Goal: Information Seeking & Learning: Learn about a topic

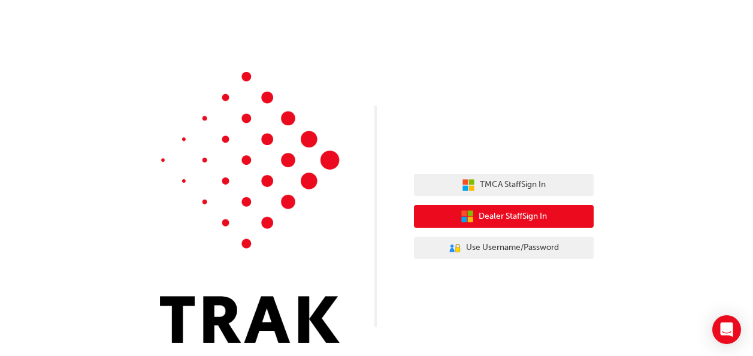
click at [492, 206] on button "Dealer Staff Sign In" at bounding box center [504, 216] width 180 height 23
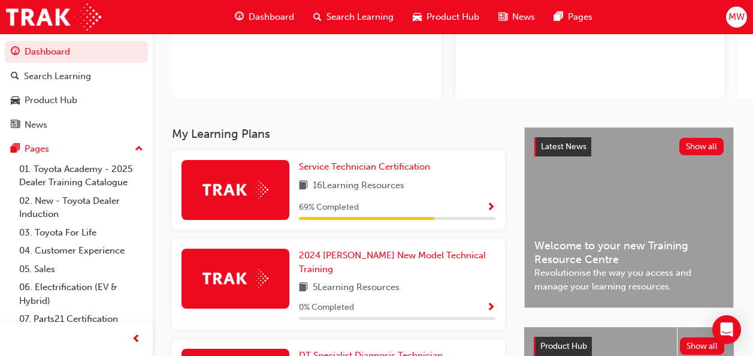
scroll to position [136, 0]
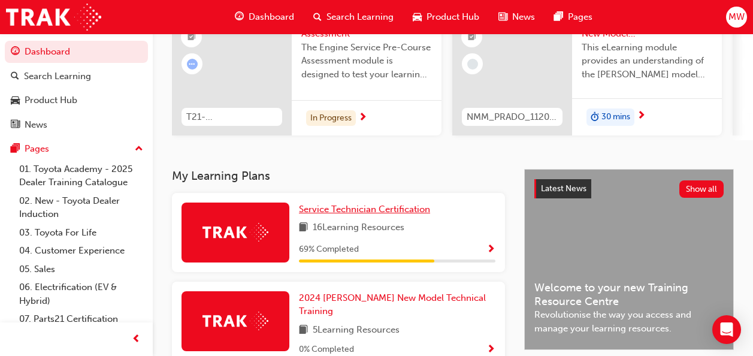
click at [381, 214] on span "Service Technician Certification" at bounding box center [364, 209] width 131 height 11
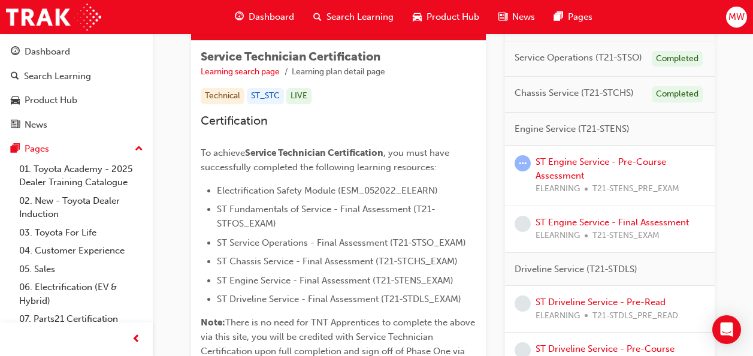
scroll to position [195, 0]
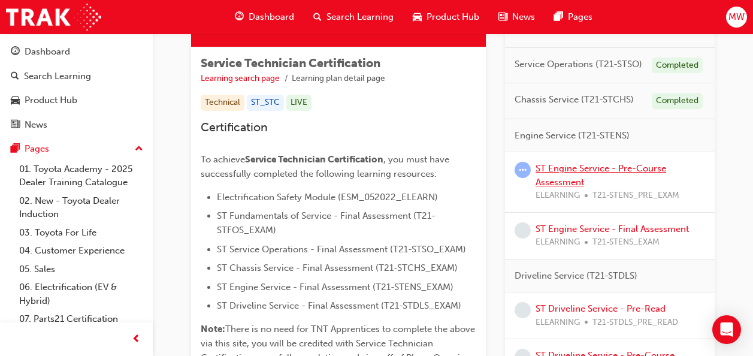
click at [559, 179] on link "ST Engine Service - Pre-Course Assessment" at bounding box center [600, 175] width 131 height 25
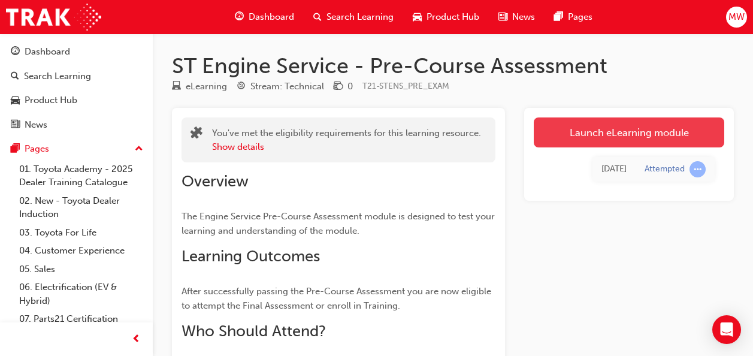
click at [594, 125] on link "Launch eLearning module" at bounding box center [629, 132] width 190 height 30
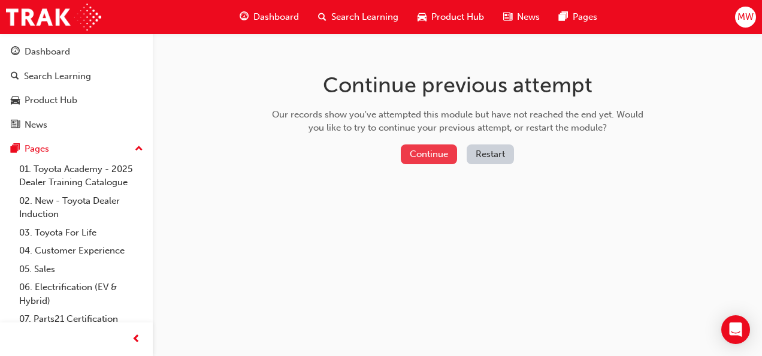
click at [419, 151] on button "Continue" at bounding box center [429, 154] width 56 height 20
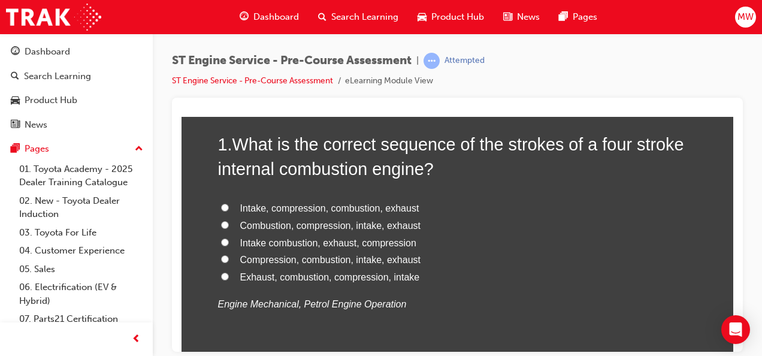
scroll to position [112, 0]
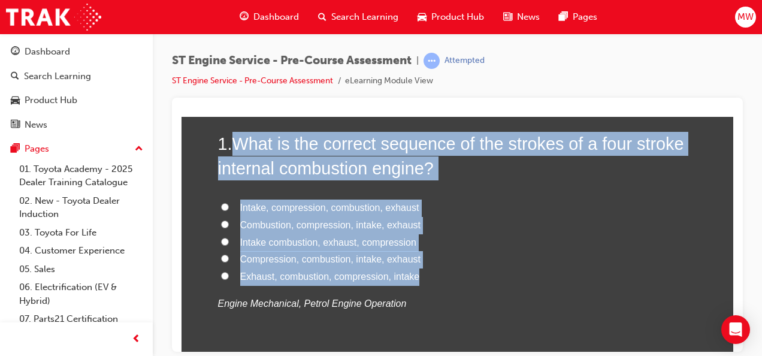
drag, startPoint x: 234, startPoint y: 137, endPoint x: 417, endPoint y: 278, distance: 231.0
click at [417, 278] on div "1 . What is the correct sequence of the strokes of a four stroke internal combu…" at bounding box center [457, 250] width 479 height 238
copy div "What is the correct sequence of the strokes of a four stroke internal combustio…"
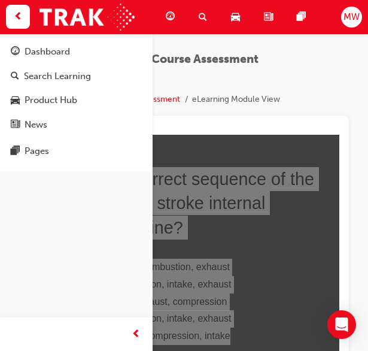
scroll to position [129, 0]
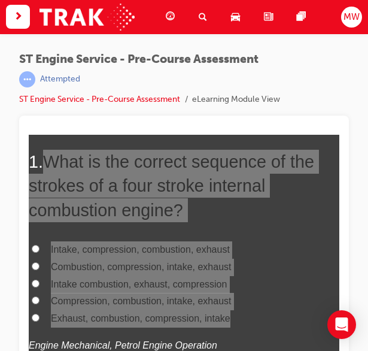
click at [295, 132] on div at bounding box center [184, 130] width 311 height 10
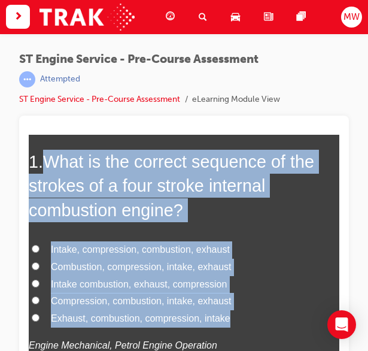
click at [292, 178] on h2 "1 . What is the correct sequence of the strokes of a four stroke internal combu…" at bounding box center [184, 186] width 311 height 72
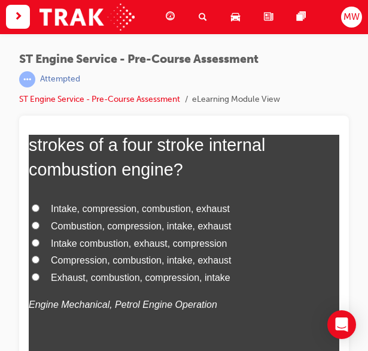
scroll to position [169, 0]
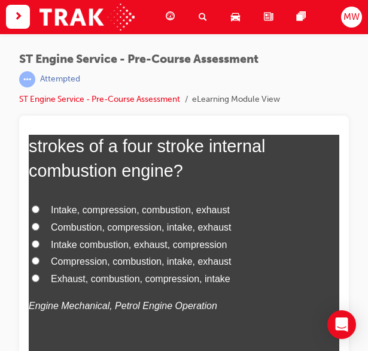
click at [147, 211] on span "Intake, compression, combustion, exhaust" at bounding box center [140, 210] width 179 height 10
click at [40, 211] on input "Intake, compression, combustion, exhaust" at bounding box center [36, 209] width 8 height 8
radio input "true"
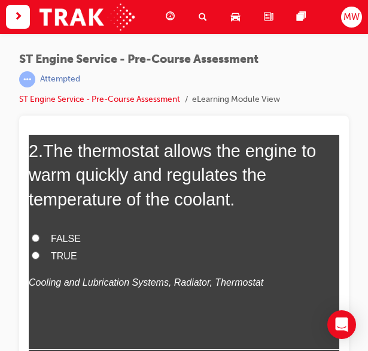
scroll to position [461, 0]
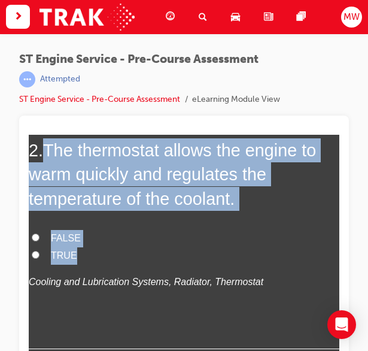
drag, startPoint x: 49, startPoint y: 150, endPoint x: 255, endPoint y: 253, distance: 231.1
click at [255, 253] on div "2 . The thermostat allows the engine to warm quickly and regulates the temperat…" at bounding box center [184, 243] width 311 height 211
copy div "The thermostat allows the engine to warm quickly and regulates the temperature …"
click at [51, 262] on label "TRUE" at bounding box center [184, 255] width 311 height 17
click at [40, 259] on input "TRUE" at bounding box center [36, 255] width 8 height 8
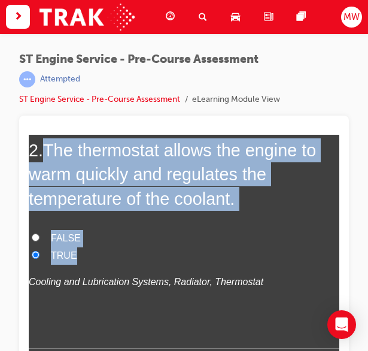
radio input "true"
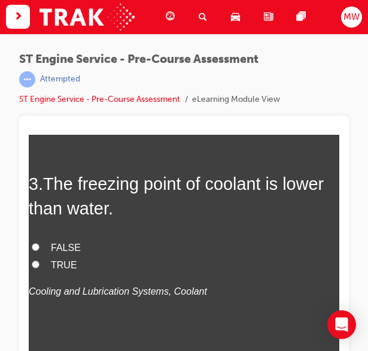
scroll to position [696, 0]
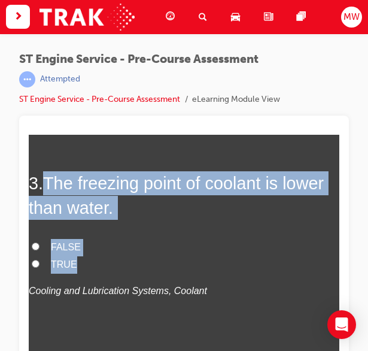
drag, startPoint x: 44, startPoint y: 183, endPoint x: 81, endPoint y: 260, distance: 85.4
click at [81, 260] on div "3 . The freezing point of coolant is lower than water. FALSE TRUE Cooling and L…" at bounding box center [184, 264] width 311 height 187
copy div "The freezing point of coolant is lower than water. FALSE TRUE"
click at [61, 262] on span "TRUE" at bounding box center [64, 264] width 26 height 10
click at [40, 262] on input "TRUE" at bounding box center [36, 264] width 8 height 8
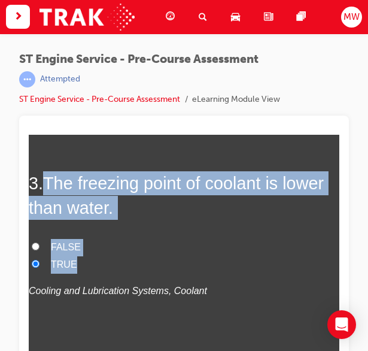
radio input "true"
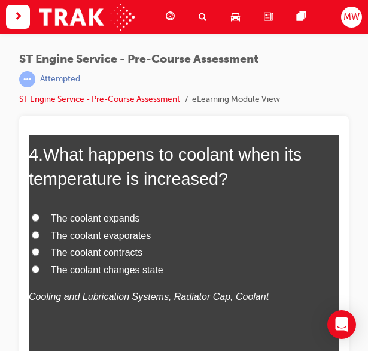
scroll to position [970, 0]
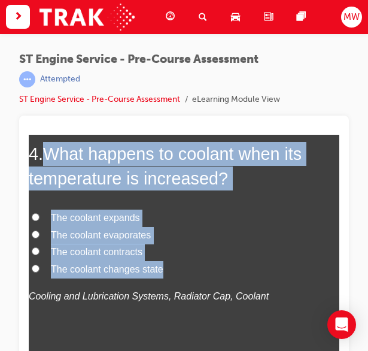
drag, startPoint x: 44, startPoint y: 152, endPoint x: 176, endPoint y: 275, distance: 180.9
click at [176, 275] on div "4 . What happens to coolant when its temperature is increased? The coolant expa…" at bounding box center [184, 253] width 311 height 222
copy div "What happens to coolant when its temperature is increased? The coolant expands …"
click at [120, 217] on span "The coolant expands" at bounding box center [95, 218] width 89 height 10
click at [40, 217] on input "The coolant expands" at bounding box center [36, 217] width 8 height 8
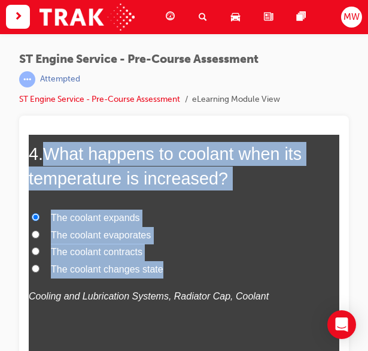
radio input "true"
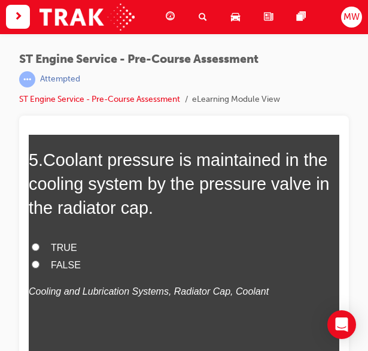
scroll to position [1244, 0]
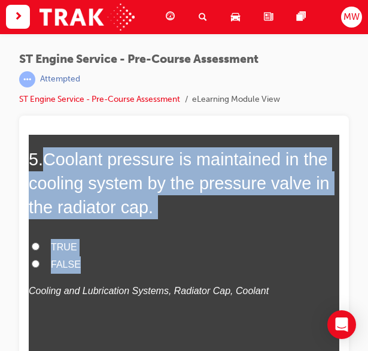
drag, startPoint x: 44, startPoint y: 151, endPoint x: 144, endPoint y: 260, distance: 147.9
click at [144, 260] on div "5 . Coolant pressure is maintained in the cooling system by the pressure valve …" at bounding box center [184, 252] width 311 height 211
copy div "Coolant pressure is maintained in the cooling system by the pressure valve in t…"
click at [37, 244] on input "TRUE" at bounding box center [36, 247] width 8 height 8
radio input "true"
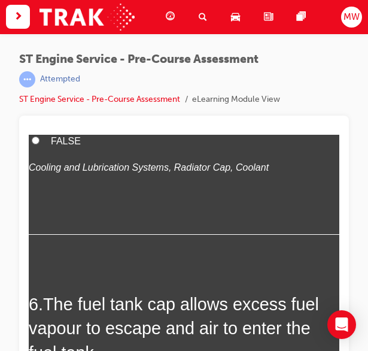
click at [159, 250] on div "1 . What is the correct sequence of the strokes of a four stroke internal combu…" at bounding box center [184, 278] width 311 height 2732
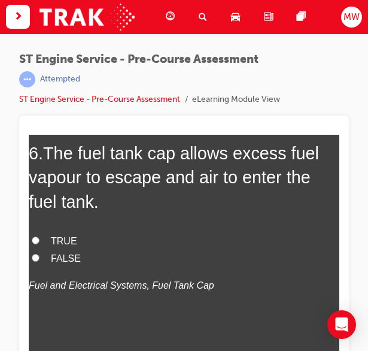
scroll to position [1518, 0]
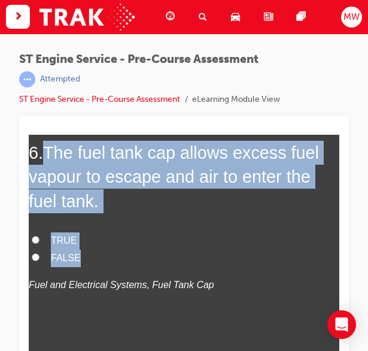
drag, startPoint x: 47, startPoint y: 153, endPoint x: 99, endPoint y: 264, distance: 123.0
click at [99, 264] on div "6 . The fuel tank cap allows excess fuel vapour to escape and air to enter the …" at bounding box center [184, 246] width 311 height 211
copy div "The fuel tank cap allows excess fuel vapour to escape and air to enter the fuel…"
click at [66, 247] on label "TRUE" at bounding box center [184, 240] width 311 height 17
click at [40, 244] on input "TRUE" at bounding box center [36, 240] width 8 height 8
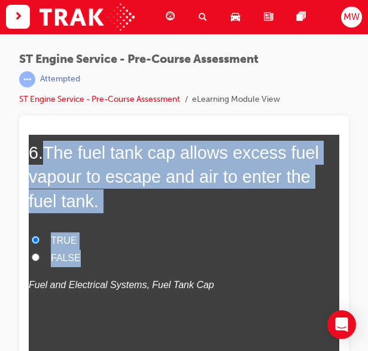
radio input "true"
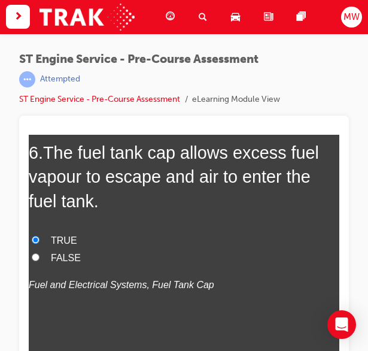
click at [66, 247] on label "TRUE" at bounding box center [184, 240] width 311 height 17
click at [40, 244] on input "TRUE" at bounding box center [36, 240] width 8 height 8
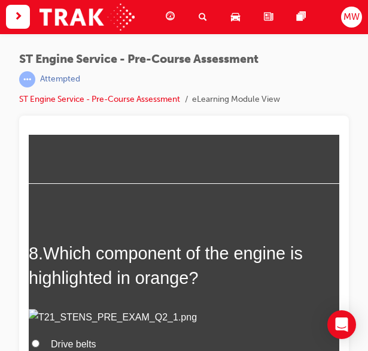
scroll to position [1999, 0]
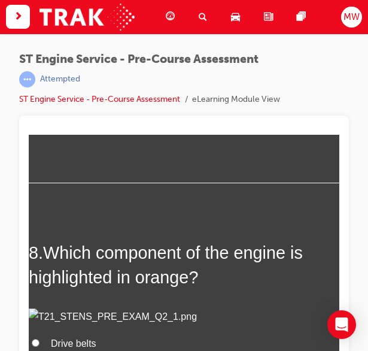
click at [74, 77] on span "Injector" at bounding box center [66, 72] width 31 height 10
click at [40, 75] on input "Injector" at bounding box center [36, 72] width 8 height 8
radio input "true"
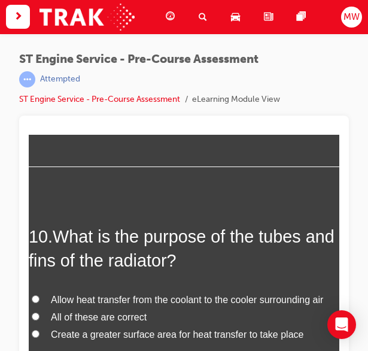
scroll to position [2603, 0]
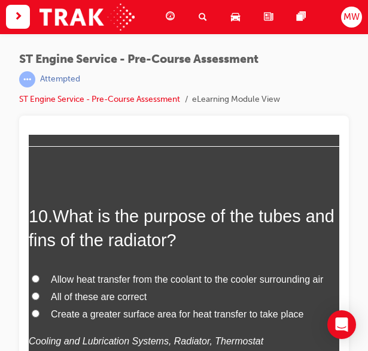
radio input "true"
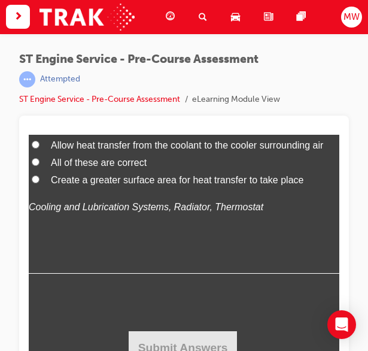
scroll to position [2822, 0]
drag, startPoint x: 49, startPoint y: 191, endPoint x: 89, endPoint y: 264, distance: 83.6
copy div "The air cleaner element increases air flow into the engine. FALSE TRUE"
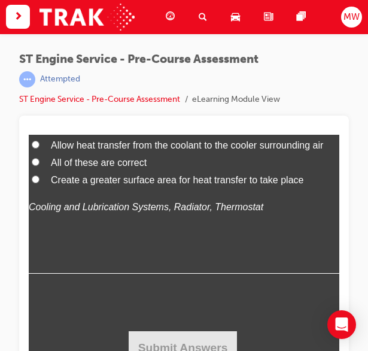
radio input "true"
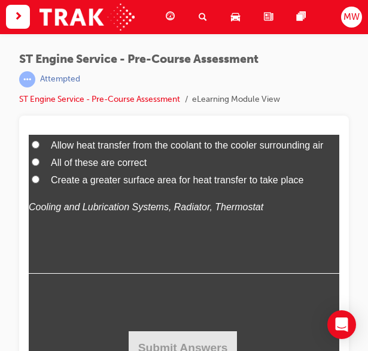
click at [113, 168] on span "All of these are correct" at bounding box center [99, 162] width 96 height 10
click at [40, 166] on input "All of these are correct" at bounding box center [36, 162] width 8 height 8
radio input "true"
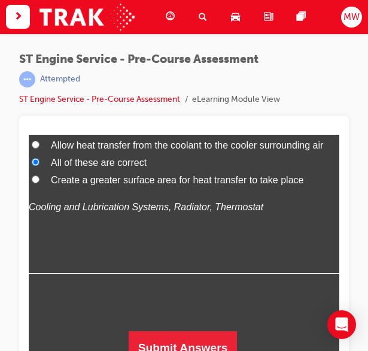
scroll to position [14, 0]
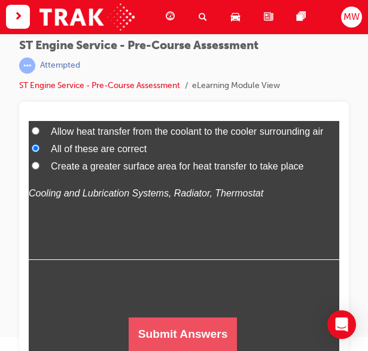
click at [181, 348] on button "Submit Answers" at bounding box center [183, 334] width 109 height 34
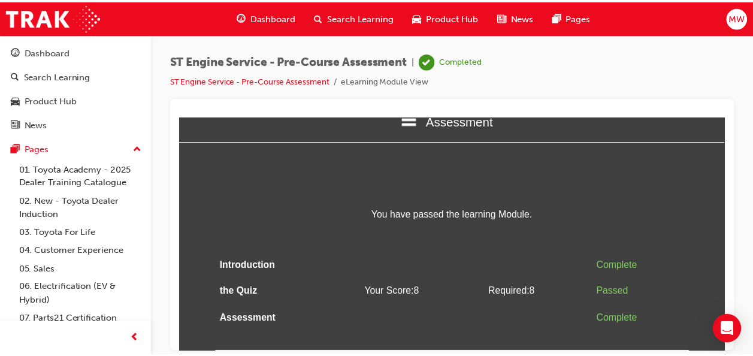
scroll to position [0, 0]
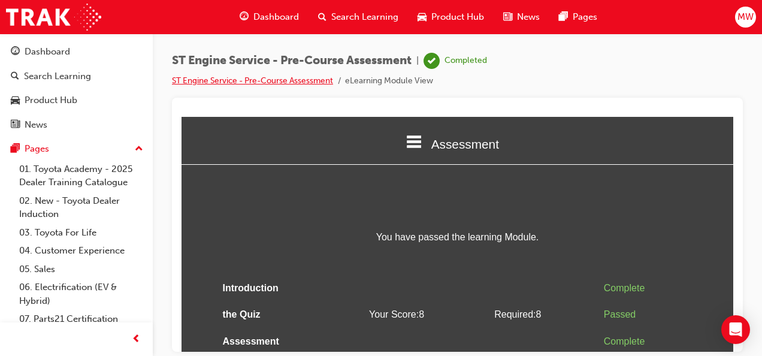
click at [269, 83] on link "ST Engine Service - Pre-Course Assessment" at bounding box center [252, 80] width 161 height 10
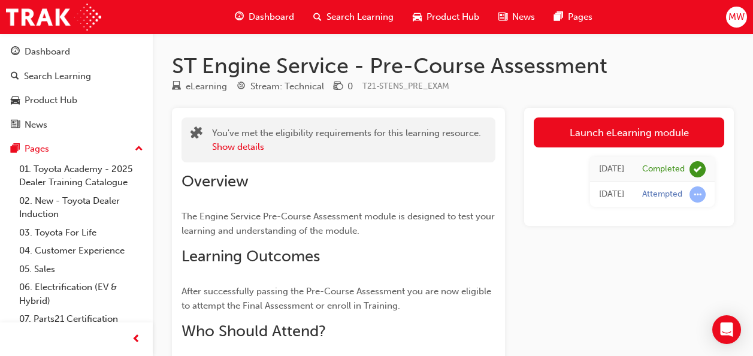
click at [258, 14] on span "Dashboard" at bounding box center [271, 17] width 46 height 14
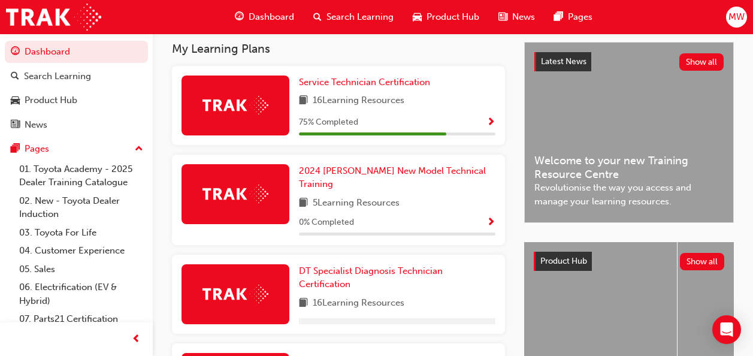
scroll to position [262, 0]
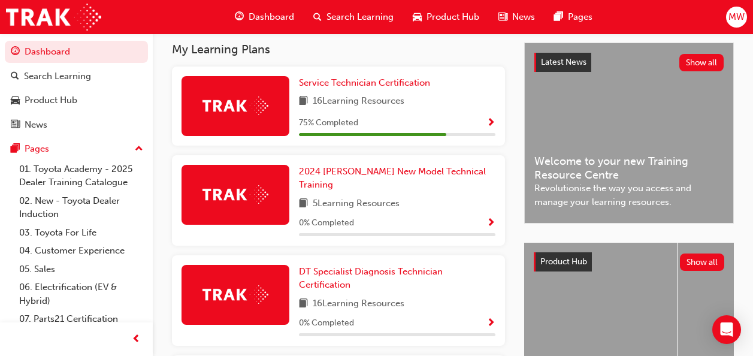
click at [490, 124] on span "Show Progress" at bounding box center [490, 123] width 9 height 11
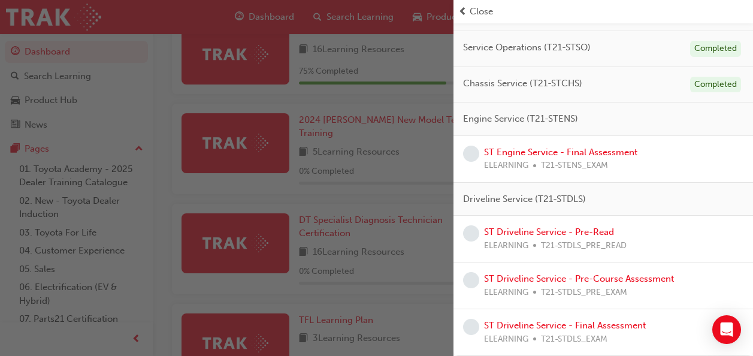
scroll to position [313, 0]
click at [544, 152] on link "ST Engine Service - Final Assessment" at bounding box center [560, 152] width 153 height 11
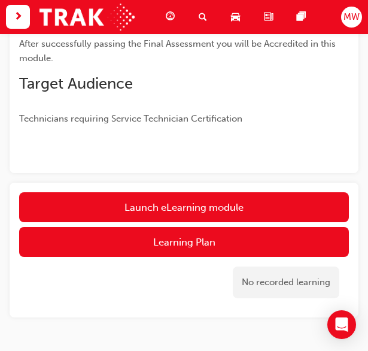
scroll to position [274, 0]
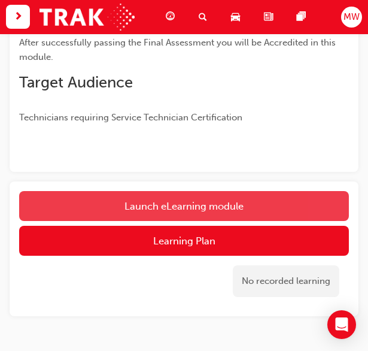
click at [243, 194] on link "Launch eLearning module" at bounding box center [184, 206] width 330 height 30
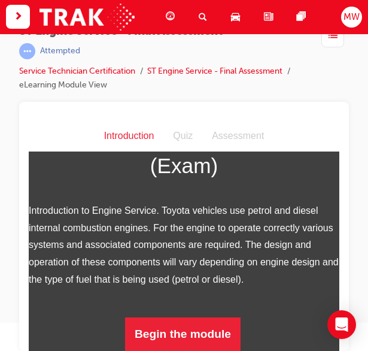
scroll to position [183, 0]
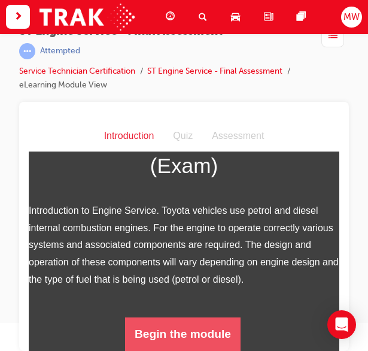
click at [214, 329] on button "Begin the module" at bounding box center [183, 334] width 116 height 34
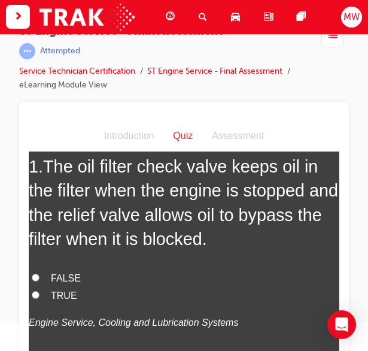
scroll to position [89, 0]
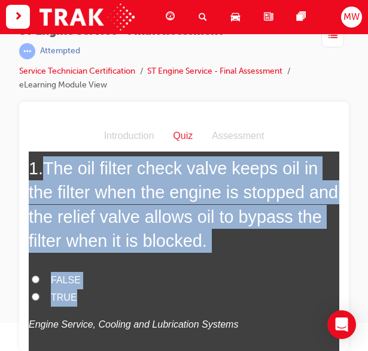
drag, startPoint x: 47, startPoint y: 169, endPoint x: 178, endPoint y: 297, distance: 182.9
click at [178, 297] on div "1 . The oil filter check valve keeps oil in the filter when the engine is stopp…" at bounding box center [184, 273] width 311 height 235
copy div "The oil filter check valve keeps oil in the filter when the engine is stopped a…"
click at [232, 213] on span "The oil filter check valve keeps oil in the filter when the engine is stopped a…" at bounding box center [184, 204] width 310 height 92
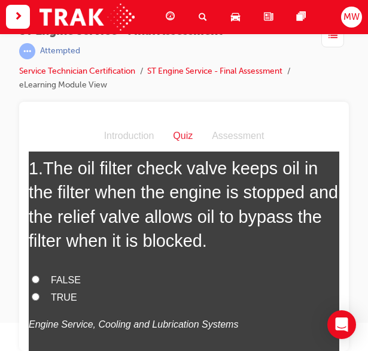
click at [56, 299] on span "TRUE" at bounding box center [64, 297] width 26 height 10
click at [40, 299] on input "TRUE" at bounding box center [36, 296] width 8 height 8
radio input "true"
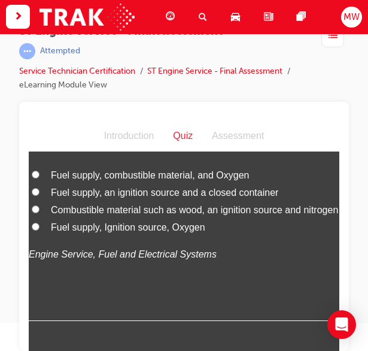
scroll to position [439, 0]
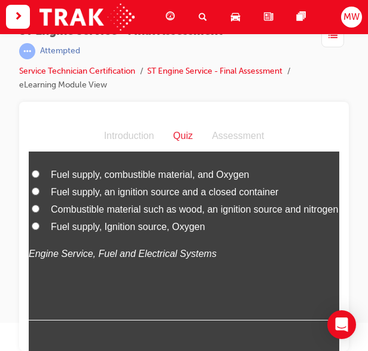
click at [116, 231] on span "Fuel supply, Ignition source, Oxygen" at bounding box center [128, 226] width 154 height 10
click at [40, 229] on input "Fuel supply, Ignition source, Oxygen" at bounding box center [36, 226] width 8 height 8
radio input "true"
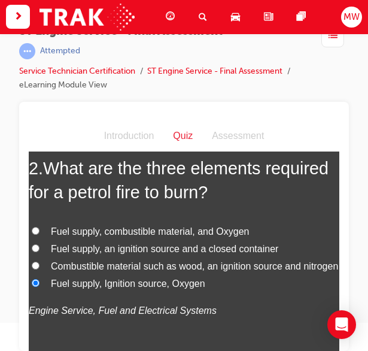
scroll to position [381, 0]
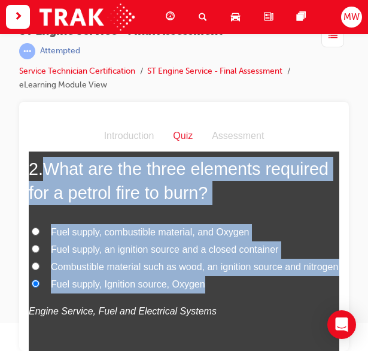
drag, startPoint x: 50, startPoint y: 171, endPoint x: 271, endPoint y: 304, distance: 257.6
click at [271, 304] on div "2 . What are the three elements required for a petrol fire to burn? Fuel supply…" at bounding box center [184, 267] width 311 height 222
copy div "What are the three elements required for a petrol fire to burn? Fuel supply, co…"
click at [216, 293] on label "Fuel supply, Ignition source, Oxygen" at bounding box center [184, 283] width 311 height 17
click at [40, 287] on input "Fuel supply, Ignition source, Oxygen" at bounding box center [36, 283] width 8 height 8
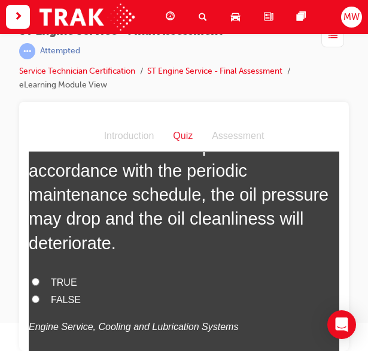
scroll to position [683, 0]
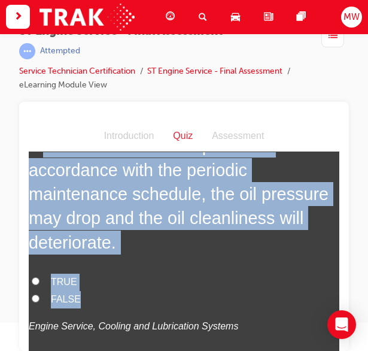
drag, startPoint x: 43, startPoint y: 161, endPoint x: 123, endPoint y: 314, distance: 172.7
click at [123, 314] on div "3 . If an oil filter is not replaced in accordance with the periodic maintenanc…" at bounding box center [184, 262] width 311 height 259
copy div "If an oil filter is not replaced in accordance with the periodic maintenance sc…"
click at [62, 290] on label "TRUE" at bounding box center [184, 281] width 311 height 17
click at [40, 284] on input "TRUE" at bounding box center [36, 281] width 8 height 8
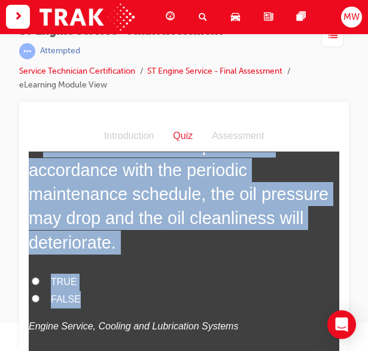
radio input "true"
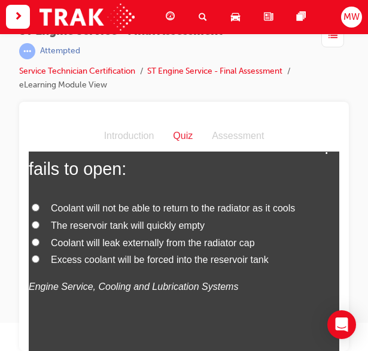
scroll to position [1002, 0]
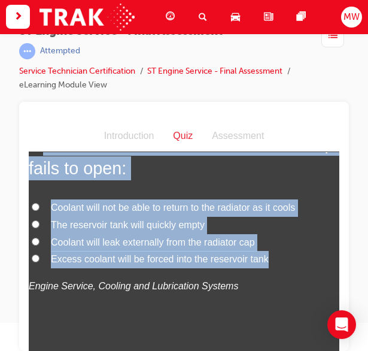
drag, startPoint x: 44, startPoint y: 160, endPoint x: 279, endPoint y: 277, distance: 262.4
click at [279, 277] on div "4 . If the vacuum valve in the radiator cap fails to open: Coolant will not be …" at bounding box center [184, 242] width 311 height 222
click at [259, 216] on label "Coolant will not be able to return to the radiator as it cools" at bounding box center [184, 207] width 311 height 17
click at [40, 210] on input "Coolant will not be able to return to the radiator as it cools" at bounding box center [36, 206] width 8 height 8
radio input "true"
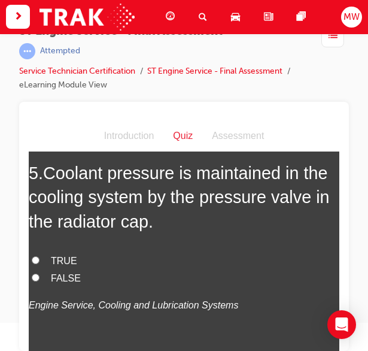
scroll to position [1252, 0]
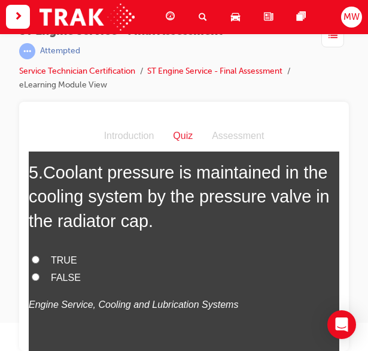
click at [65, 265] on span "TRUE" at bounding box center [64, 259] width 26 height 10
click at [40, 263] on input "TRUE" at bounding box center [36, 259] width 8 height 8
radio input "true"
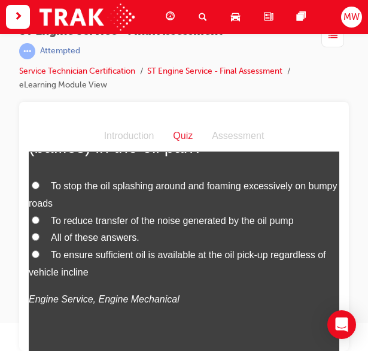
scroll to position [1571, 0]
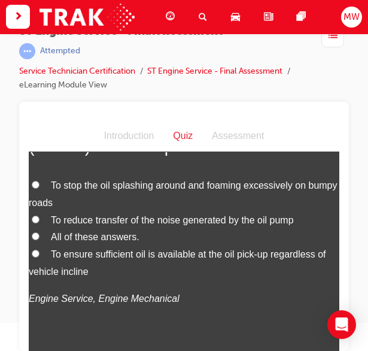
click at [273, 270] on span "To ensure sufficient oil is available at the oil pick-up regardless of vehicle …" at bounding box center [178, 262] width 298 height 28
click at [40, 257] on input "To ensure sufficient oil is available at the oil pick-up regardless of vehicle …" at bounding box center [36, 253] width 8 height 8
radio input "true"
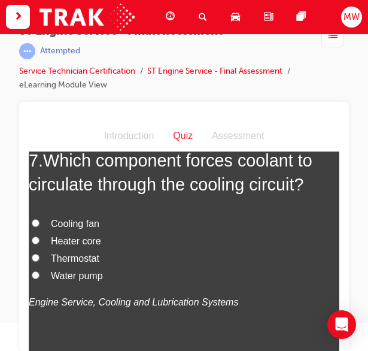
scroll to position [1850, 0]
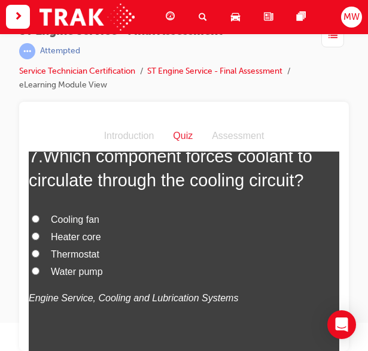
click at [97, 276] on span "Water pump" at bounding box center [77, 271] width 52 height 10
click at [40, 274] on input "Water pump" at bounding box center [36, 270] width 8 height 8
radio input "true"
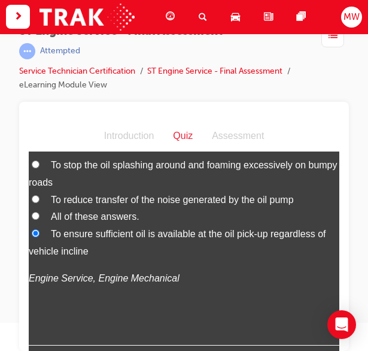
scroll to position [1759, 0]
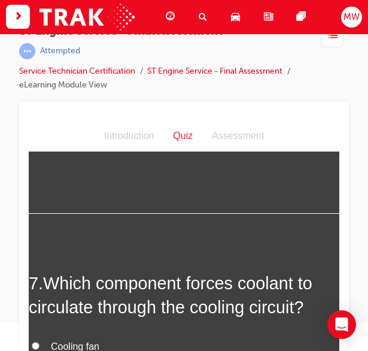
drag, startPoint x: 50, startPoint y: 165, endPoint x: 267, endPoint y: 379, distance: 304.9
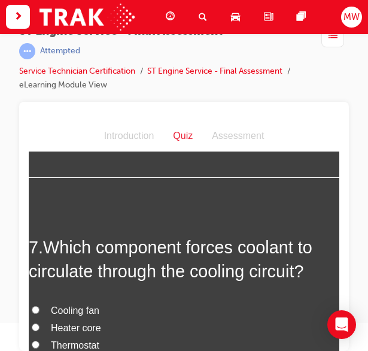
click at [222, 177] on div "6 . What is the purpose of the partitions (baffles) in the oil pan? To stop the…" at bounding box center [184, 49] width 311 height 256
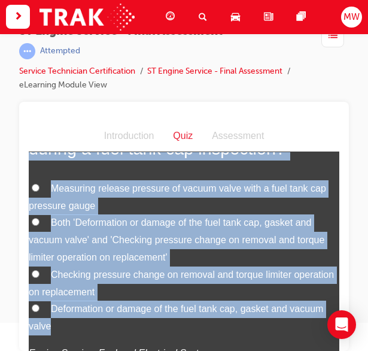
scroll to position [2189, 0]
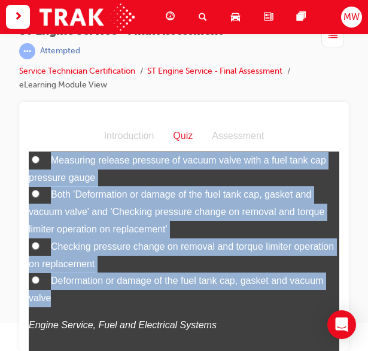
drag, startPoint x: 38, startPoint y: 171, endPoint x: 171, endPoint y: 322, distance: 201.1
click at [171, 322] on div "8 . What are two things that are checked during a fuel tank cap inspection? Mea…" at bounding box center [184, 238] width 311 height 308
click at [308, 222] on span "Both 'Deformation or damage of the fuel tank cap, gasket and vacuum valve' and …" at bounding box center [177, 211] width 296 height 45
click at [40, 197] on input "Both 'Deformation or damage of the fuel tank cap, gasket and vacuum valve' and …" at bounding box center [36, 193] width 8 height 8
radio input "true"
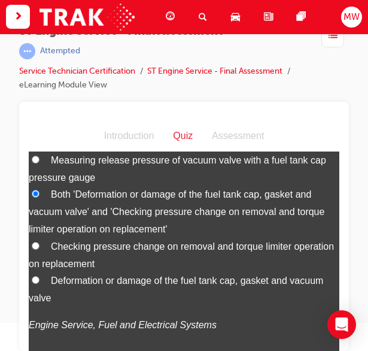
click at [183, 237] on label "Both 'Deformation or damage of the fuel tank cap, gasket and vacuum valve' and …" at bounding box center [184, 211] width 311 height 51
click at [40, 197] on input "Both 'Deformation or damage of the fuel tank cap, gasket and vacuum valve' and …" at bounding box center [36, 193] width 8 height 8
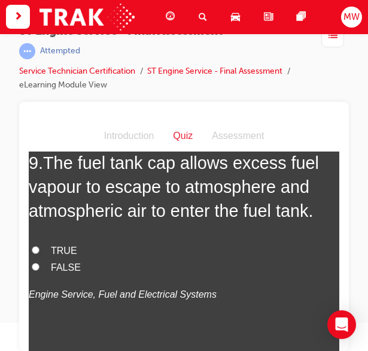
scroll to position [2488, 0]
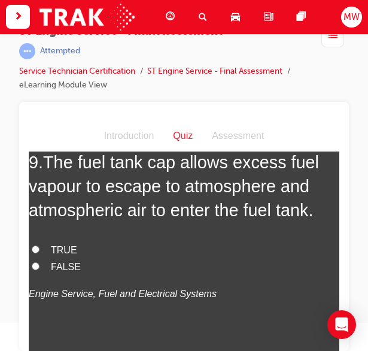
click at [67, 254] on span "TRUE" at bounding box center [64, 249] width 26 height 10
click at [40, 253] on input "TRUE" at bounding box center [36, 249] width 8 height 8
radio input "true"
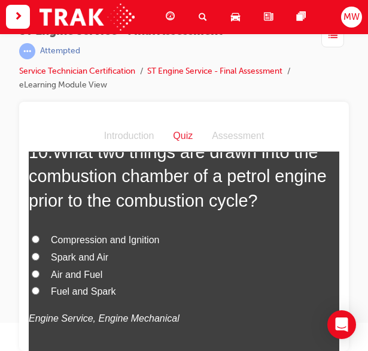
scroll to position [2767, 0]
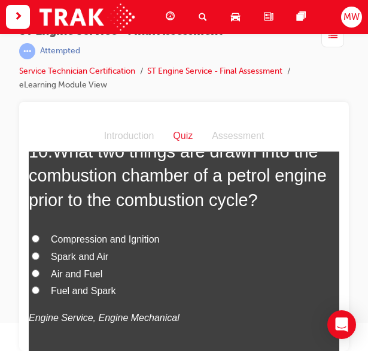
click at [89, 295] on span "Fuel and Spark" at bounding box center [83, 290] width 65 height 10
click at [40, 293] on input "Fuel and Spark" at bounding box center [36, 290] width 8 height 8
radio input "true"
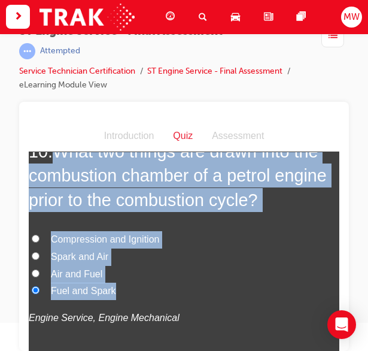
drag, startPoint x: 57, startPoint y: 169, endPoint x: 159, endPoint y: 301, distance: 166.8
click at [159, 301] on div "10 . What two things are drawn into the combustion chamber of a petrol engine p…" at bounding box center [184, 261] width 311 height 245
click at [229, 248] on label "Compression and Ignition" at bounding box center [184, 239] width 311 height 17
click at [40, 242] on input "Compression and Ignition" at bounding box center [36, 238] width 8 height 8
radio input "true"
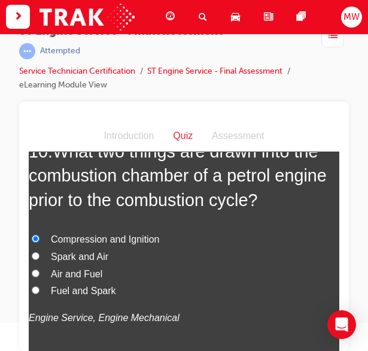
click at [92, 278] on span "Air and Fuel" at bounding box center [76, 273] width 51 height 10
click at [40, 277] on input "Air and Fuel" at bounding box center [36, 273] width 8 height 8
radio input "true"
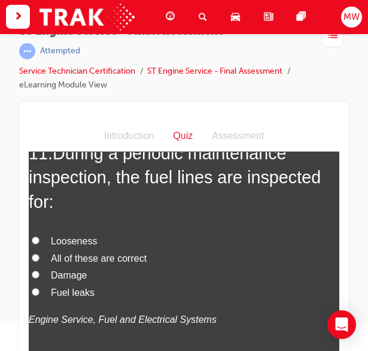
scroll to position [3069, 0]
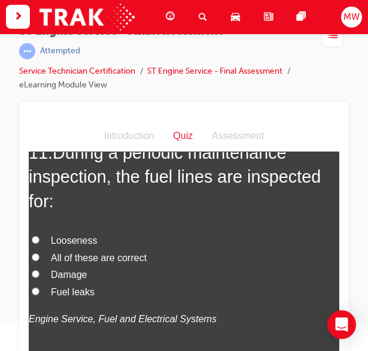
click at [109, 262] on span "All of these are correct" at bounding box center [99, 257] width 96 height 10
click at [40, 260] on input "All of these are correct" at bounding box center [36, 257] width 8 height 8
radio input "true"
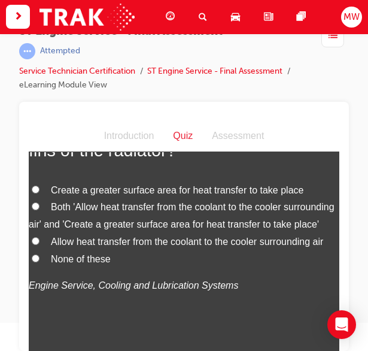
scroll to position [3399, 0]
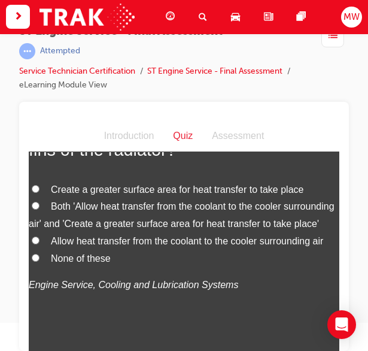
click at [145, 230] on label "Both 'Allow heat transfer from the coolant to the cooler surrounding air' and '…" at bounding box center [184, 215] width 311 height 35
click at [40, 209] on input "Both 'Allow heat transfer from the coolant to the cooler surrounding air' and '…" at bounding box center [36, 205] width 8 height 8
radio input "true"
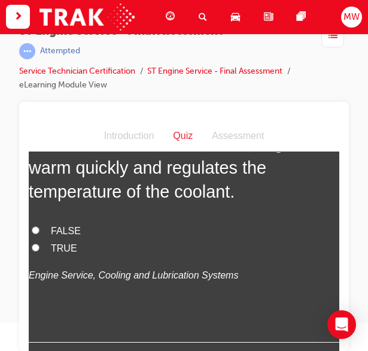
scroll to position [3678, 0]
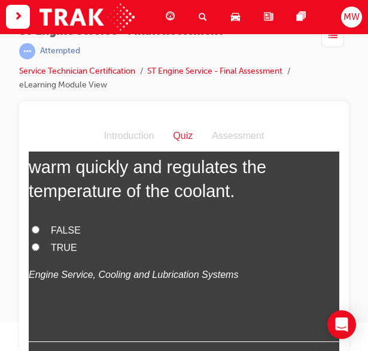
click at [57, 283] on div "FALSE TRUE Engine Service, Cooling and Lubrication Systems" at bounding box center [184, 252] width 311 height 61
click at [60, 252] on span "TRUE" at bounding box center [64, 247] width 26 height 10
click at [40, 250] on input "TRUE" at bounding box center [36, 247] width 8 height 8
radio input "true"
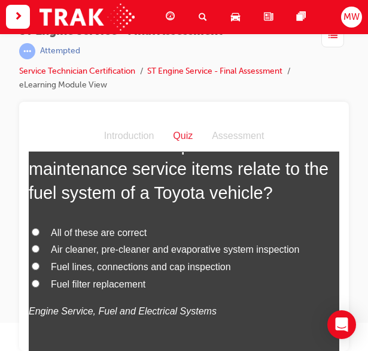
scroll to position [3945, 0]
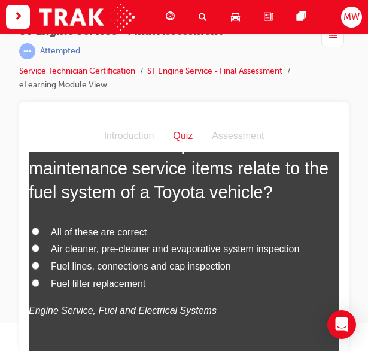
click at [117, 237] on span "All of these are correct" at bounding box center [99, 231] width 96 height 10
click at [40, 235] on input "All of these are correct" at bounding box center [36, 231] width 8 height 8
radio input "true"
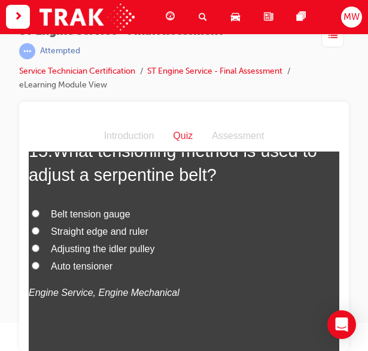
scroll to position [4242, 0]
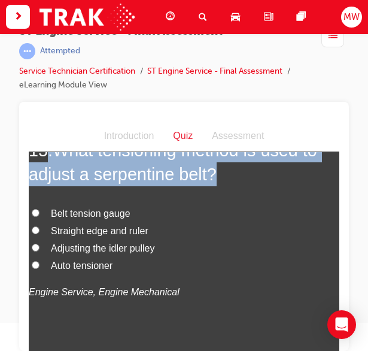
drag, startPoint x: 49, startPoint y: 181, endPoint x: 220, endPoint y: 219, distance: 174.8
click at [220, 186] on h2 "15 . What tensioning method is used to adjust a serpentine belt?" at bounding box center [184, 162] width 311 height 49
drag, startPoint x: 220, startPoint y: 219, endPoint x: 108, endPoint y: 193, distance: 114.8
click at [108, 183] on span "What tensioning method is used to adjust a serpentine belt?" at bounding box center [173, 161] width 289 height 43
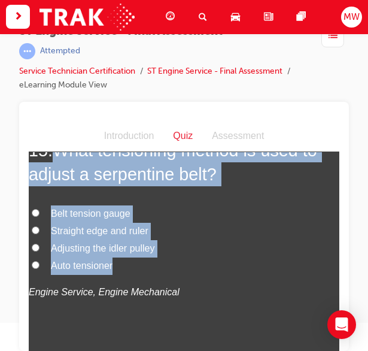
drag, startPoint x: 57, startPoint y: 186, endPoint x: 144, endPoint y: 303, distance: 146.3
click at [144, 303] on div "15 . What tensioning method is used to adjust a serpentine belt? Belt tension g…" at bounding box center [184, 249] width 311 height 222
click at [274, 222] on label "Belt tension gauge" at bounding box center [184, 213] width 311 height 17
click at [40, 216] on input "Belt tension gauge" at bounding box center [36, 212] width 8 height 8
radio input "true"
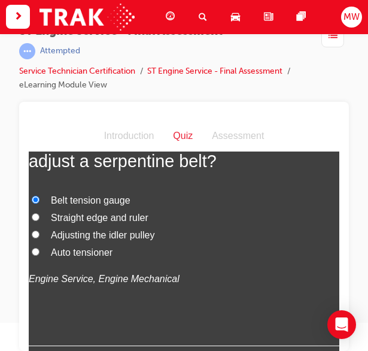
scroll to position [4254, 0]
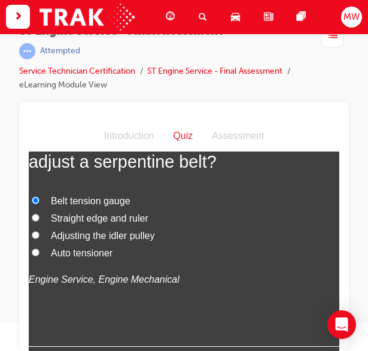
click at [73, 257] on span "Auto tensioner" at bounding box center [82, 252] width 62 height 10
click at [40, 256] on input "Auto tensioner" at bounding box center [36, 252] width 8 height 8
radio input "true"
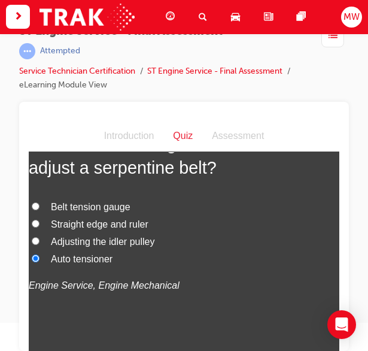
scroll to position [4246, 0]
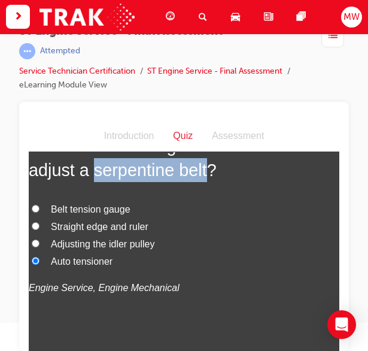
drag, startPoint x: 92, startPoint y: 204, endPoint x: 207, endPoint y: 208, distance: 115.6
click at [207, 179] on span "What tensioning method is used to adjust a serpentine belt?" at bounding box center [173, 157] width 289 height 43
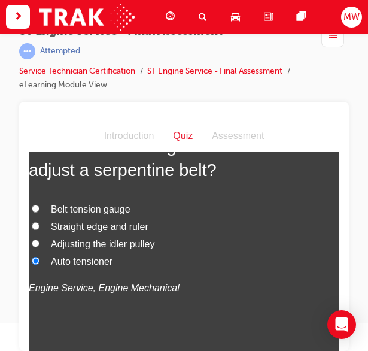
click at [235, 182] on h2 "15 . What tensioning method is used to adjust a serpentine belt?" at bounding box center [184, 158] width 311 height 49
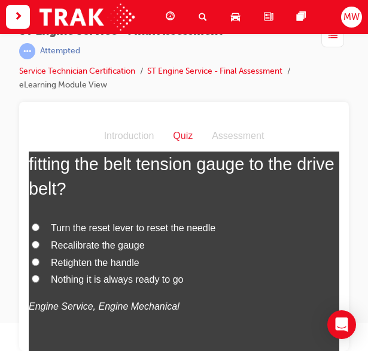
scroll to position [4531, 0]
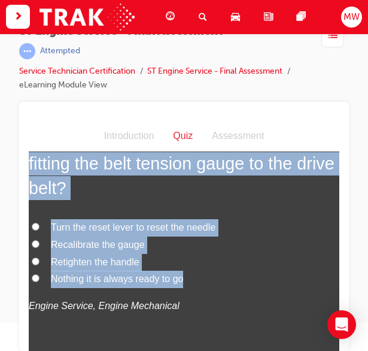
drag, startPoint x: 60, startPoint y: 170, endPoint x: 190, endPoint y: 312, distance: 192.8
click at [190, 312] on div "16 . What step must be taken prior to fitting the belt tension gauge to the dri…" at bounding box center [184, 249] width 311 height 245
click at [226, 236] on label "Turn the reset lever to reset the needle" at bounding box center [184, 227] width 311 height 17
click at [40, 230] on input "Turn the reset lever to reset the needle" at bounding box center [36, 226] width 8 height 8
radio input "true"
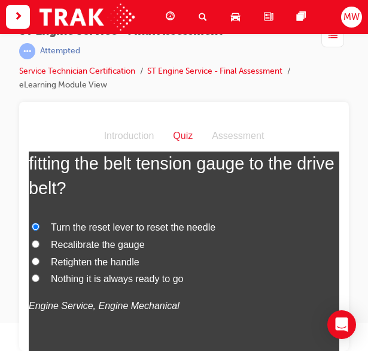
click at [101, 249] on span "Recalibrate the gauge" at bounding box center [98, 244] width 94 height 10
click at [40, 247] on input "Recalibrate the gauge" at bounding box center [36, 244] width 8 height 8
radio input "true"
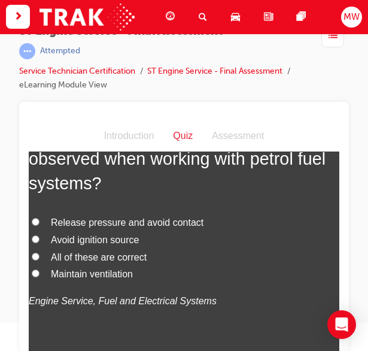
scroll to position [4838, 0]
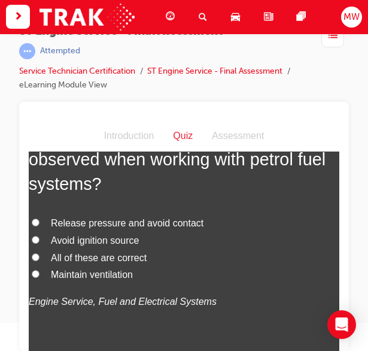
click at [96, 262] on span "All of these are correct" at bounding box center [99, 257] width 96 height 10
click at [40, 260] on input "All of these are correct" at bounding box center [36, 257] width 8 height 8
radio input "true"
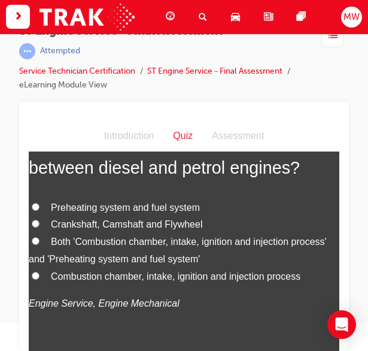
scroll to position [5133, 0]
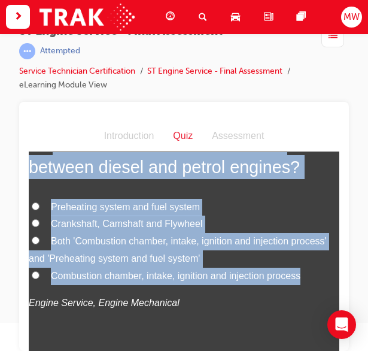
drag, startPoint x: 54, startPoint y: 179, endPoint x: 307, endPoint y: 310, distance: 284.4
click at [307, 310] on div "18 . What are the main differences between diesel and petrol engines? Preheatin…" at bounding box center [184, 250] width 311 height 238
click at [257, 216] on label "Preheating system and fuel system" at bounding box center [184, 206] width 311 height 17
click at [40, 210] on input "Preheating system and fuel system" at bounding box center [36, 206] width 8 height 8
radio input "true"
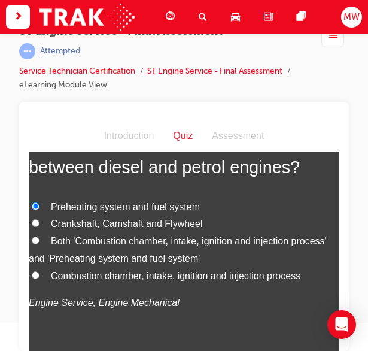
click at [274, 267] on label "Both 'Combustion chamber, intake, ignition and injection process' and 'Preheati…" at bounding box center [184, 249] width 311 height 35
click at [40, 244] on input "Both 'Combustion chamber, intake, ignition and injection process' and 'Preheati…" at bounding box center [36, 240] width 8 height 8
radio input "true"
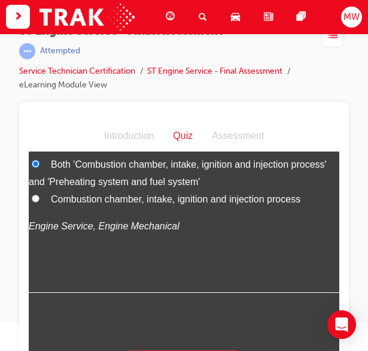
scroll to position [5277, 0]
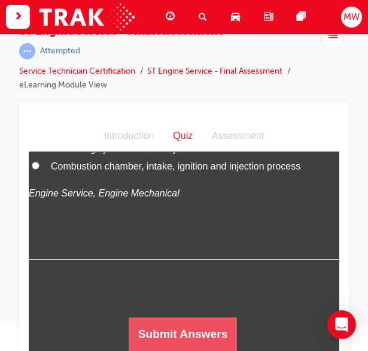
click at [194, 329] on button "Submit Answers" at bounding box center [183, 334] width 109 height 34
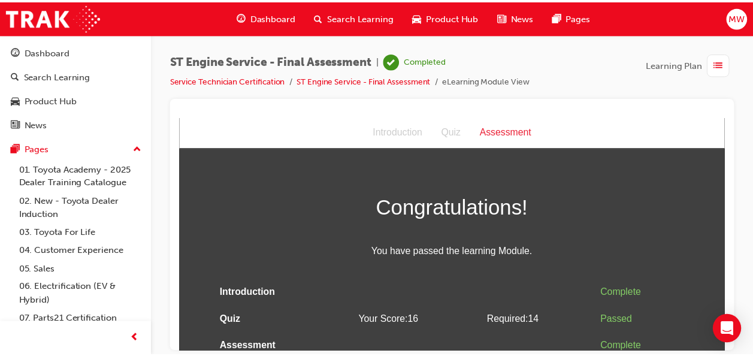
scroll to position [8, 0]
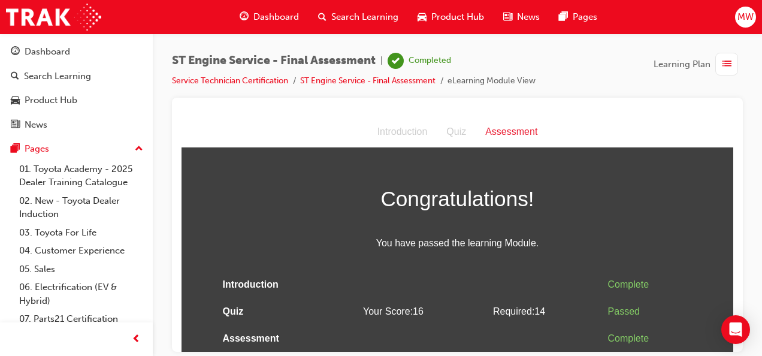
click at [272, 86] on li "Service Technician Certification" at bounding box center [236, 81] width 128 height 14
click at [255, 78] on link "Service Technician Certification" at bounding box center [230, 80] width 116 height 10
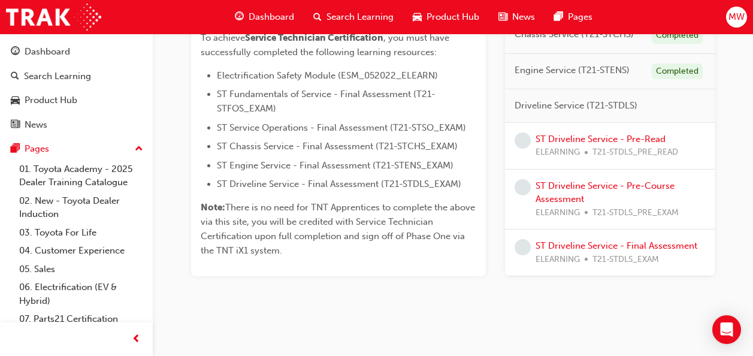
scroll to position [317, 0]
click at [631, 133] on link "ST Driveline Service - Pre-Read" at bounding box center [600, 138] width 130 height 11
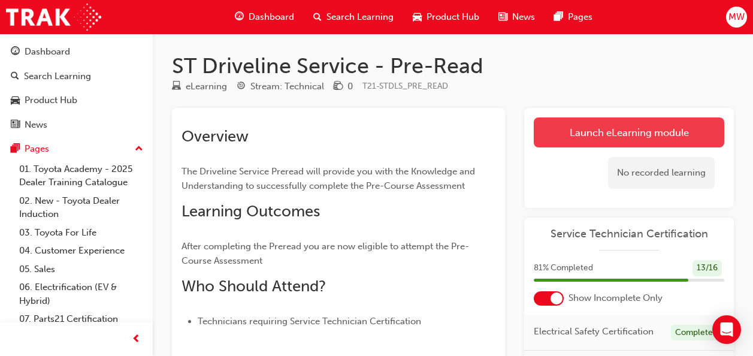
click at [559, 127] on link "Launch eLearning module" at bounding box center [629, 132] width 190 height 30
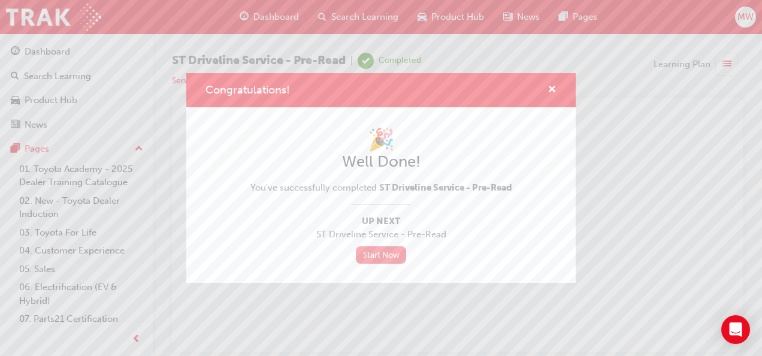
click at [386, 248] on link "Start Now" at bounding box center [381, 254] width 50 height 17
click at [551, 87] on span "cross-icon" at bounding box center [551, 90] width 9 height 11
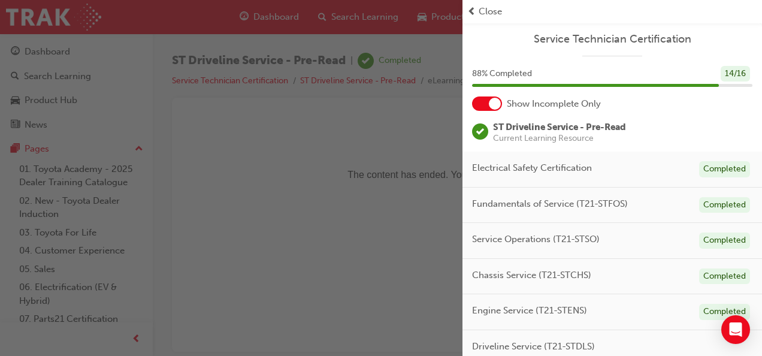
click at [480, 15] on span "Close" at bounding box center [489, 12] width 23 height 14
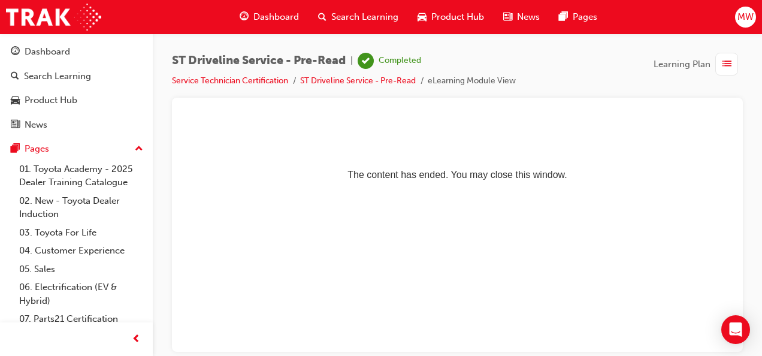
click at [273, 19] on span "Dashboard" at bounding box center [276, 17] width 46 height 14
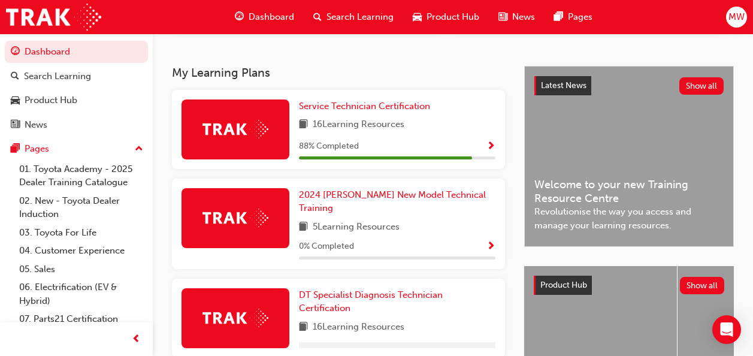
scroll to position [240, 0]
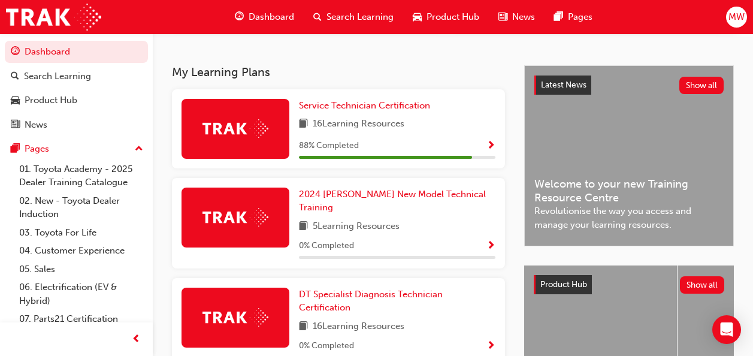
click at [486, 143] on div "Service Technician Certification 16 Learning Resources 88 % Completed" at bounding box center [397, 129] width 196 height 60
click at [490, 148] on span "Show Progress" at bounding box center [490, 146] width 9 height 11
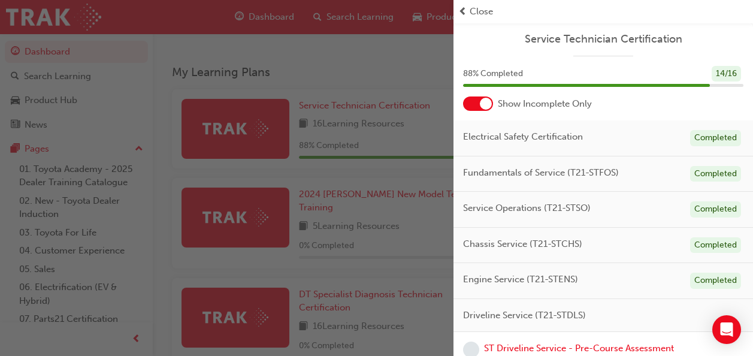
scroll to position [69, 0]
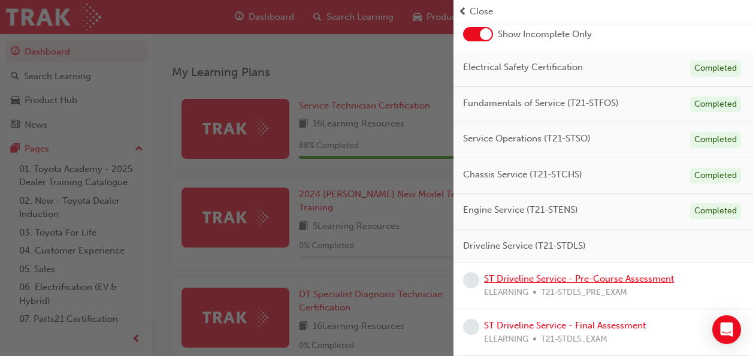
click at [587, 281] on link "ST Driveline Service - Pre-Course Assessment" at bounding box center [579, 278] width 190 height 11
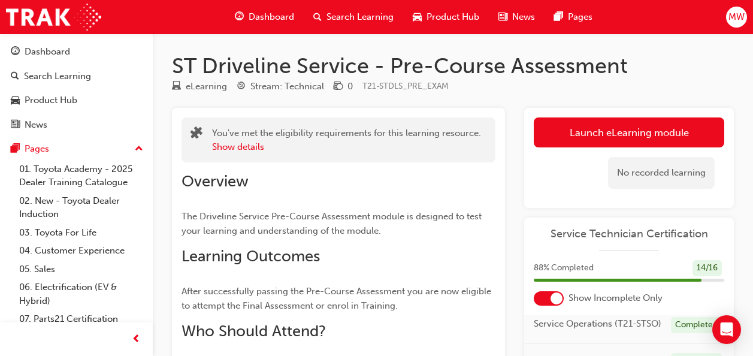
click at [734, 22] on span "MW" at bounding box center [736, 17] width 16 height 14
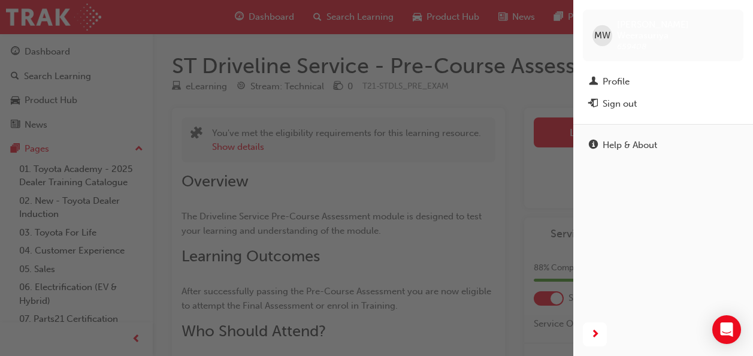
click at [465, 139] on div "button" at bounding box center [286, 178] width 573 height 356
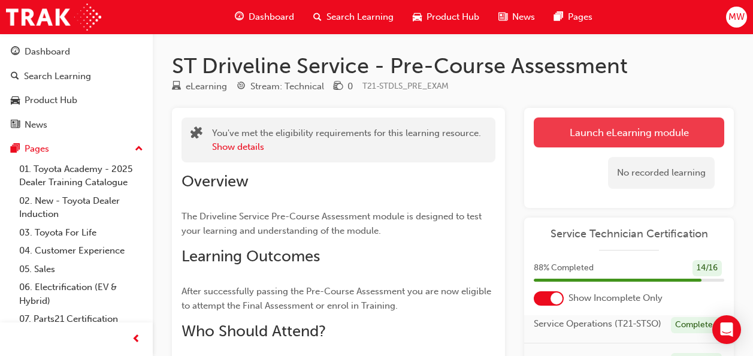
click at [578, 135] on link "Launch eLearning module" at bounding box center [629, 132] width 190 height 30
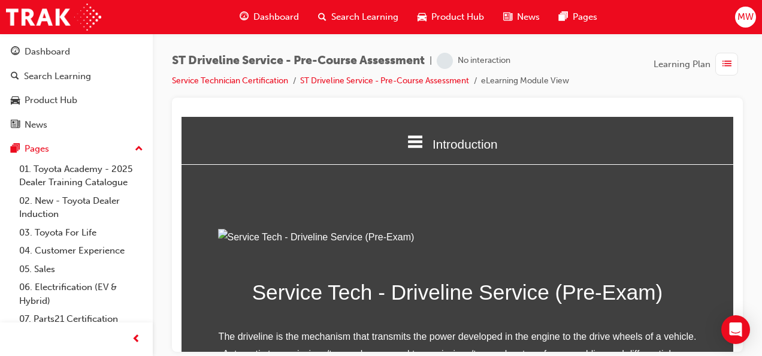
scroll to position [250, 0]
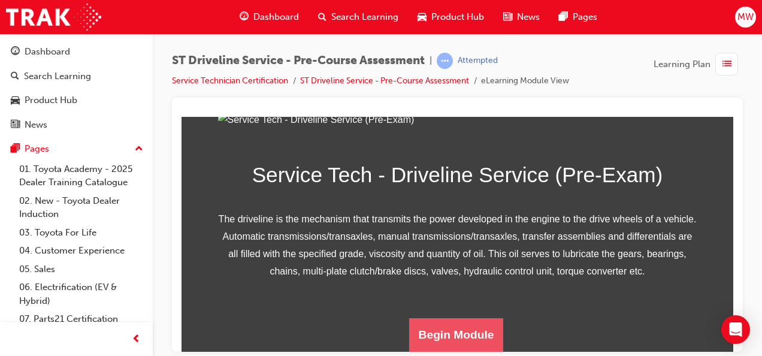
click at [463, 332] on button "Begin Module" at bounding box center [456, 334] width 95 height 34
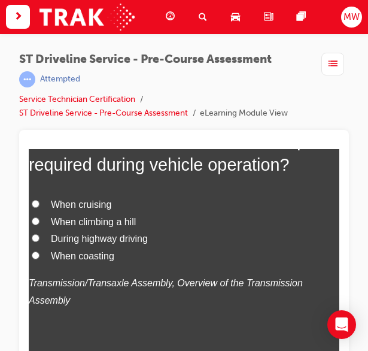
scroll to position [136, 0]
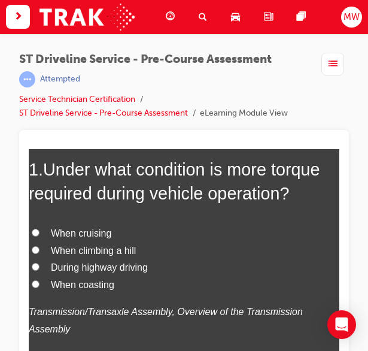
click at [114, 247] on span "When climbing a hill" at bounding box center [93, 250] width 85 height 10
click at [40, 247] on input "When climbing a hill" at bounding box center [36, 249] width 8 height 8
radio input "true"
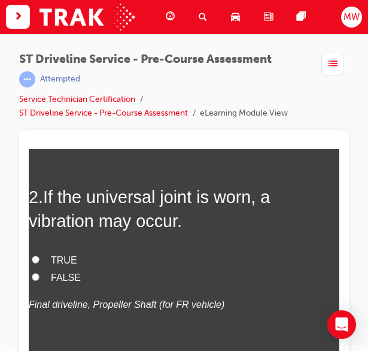
scroll to position [405, 0]
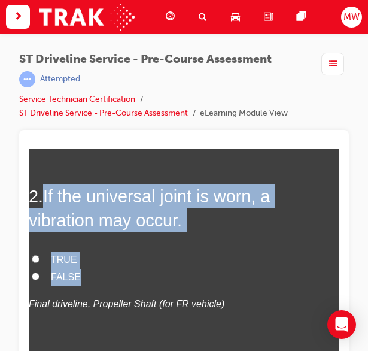
drag, startPoint x: 46, startPoint y: 179, endPoint x: 116, endPoint y: 260, distance: 107.4
click at [116, 260] on div "2 . If the universal joint is worn, a vibration may occur. TRUE FALSE Final dri…" at bounding box center [184, 277] width 311 height 187
click at [44, 251] on label "TRUE" at bounding box center [184, 259] width 311 height 17
click at [40, 254] on input "TRUE" at bounding box center [36, 258] width 8 height 8
radio input "true"
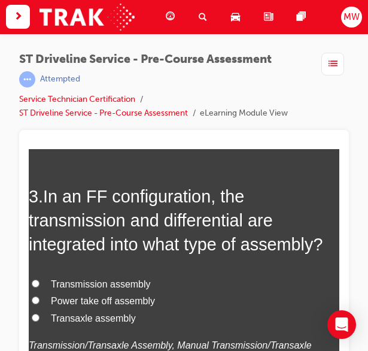
scroll to position [650, 0]
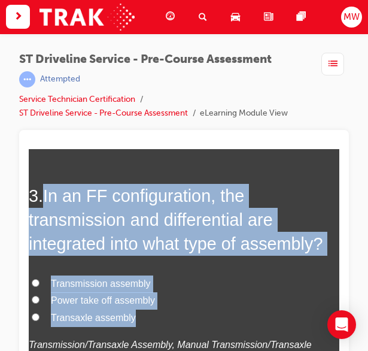
drag, startPoint x: 45, startPoint y: 176, endPoint x: 177, endPoint y: 298, distance: 180.1
click at [177, 298] on div "3 . In an FF configuration, the transmission and differential are integrated in…" at bounding box center [184, 297] width 311 height 228
click at [141, 295] on span "Power take off assembly" at bounding box center [103, 300] width 104 height 10
click at [40, 295] on input "Power take off assembly" at bounding box center [36, 299] width 8 height 8
radio input "true"
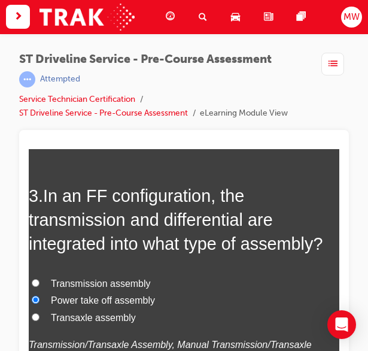
click at [116, 312] on span "Transaxle assembly" at bounding box center [93, 317] width 85 height 10
click at [40, 313] on input "Transaxle assembly" at bounding box center [36, 317] width 8 height 8
radio input "true"
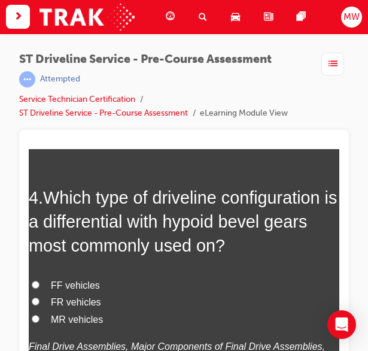
scroll to position [935, 0]
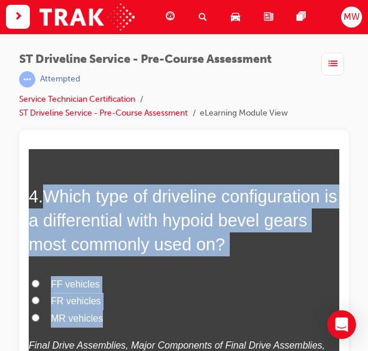
drag, startPoint x: 44, startPoint y: 178, endPoint x: 134, endPoint y: 302, distance: 152.7
click at [134, 302] on div "4 . Which type of driveline configuration is a differential with hypoid bevel g…" at bounding box center [184, 306] width 311 height 245
click at [197, 248] on div "4 . Which type of driveline configuration is a differential with hypoid bevel g…" at bounding box center [184, 306] width 311 height 245
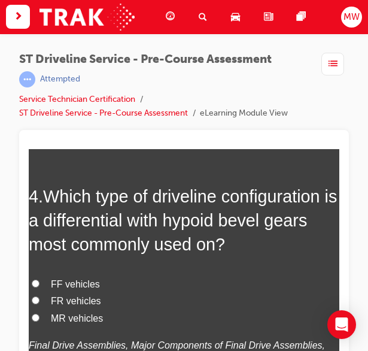
click at [81, 295] on span "FR vehicles" at bounding box center [76, 300] width 50 height 10
click at [40, 296] on input "FR vehicles" at bounding box center [36, 300] width 8 height 8
radio input "true"
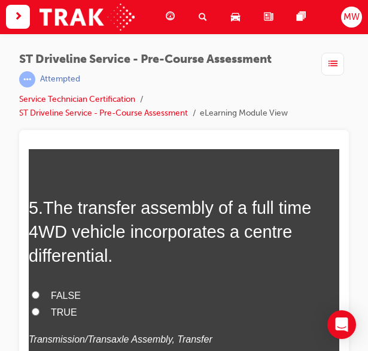
scroll to position [1227, 0]
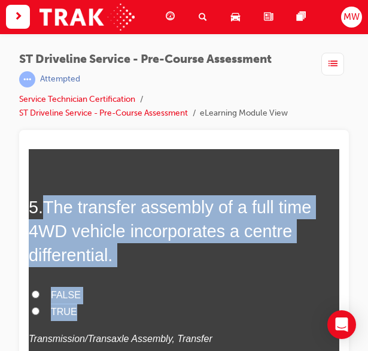
drag, startPoint x: 44, startPoint y: 186, endPoint x: 119, endPoint y: 286, distance: 125.4
click at [119, 286] on div "5 . The transfer assembly of a full time 4WD vehicle incorporates a centre diff…" at bounding box center [184, 300] width 311 height 211
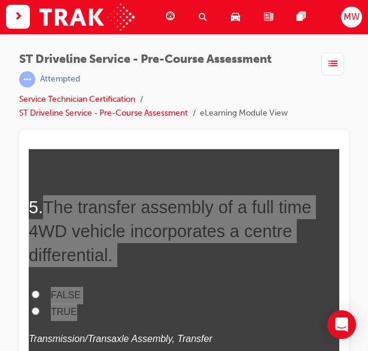
scroll to position [1278, 0]
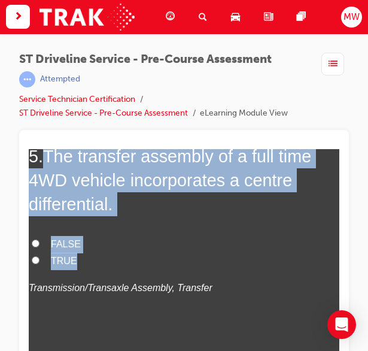
click at [53, 255] on span "TRUE" at bounding box center [64, 260] width 26 height 10
click at [40, 256] on input "TRUE" at bounding box center [36, 260] width 8 height 8
radio input "true"
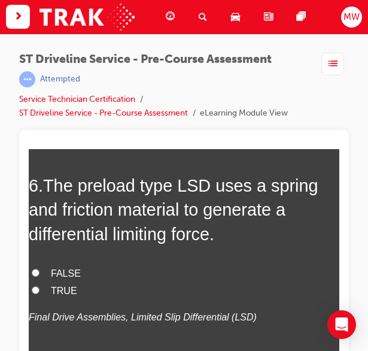
scroll to position [1519, 0]
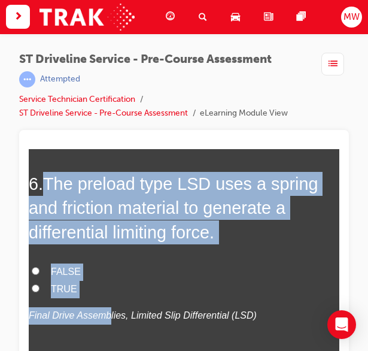
drag, startPoint x: 46, startPoint y: 162, endPoint x: 102, endPoint y: 284, distance: 134.2
click at [102, 284] on div "6 . The preload type LSD uses a spring and friction material to generate a diff…" at bounding box center [184, 276] width 311 height 211
click at [102, 284] on div "FALSE TRUE Final Drive Assemblies, Limited Slip Differential (LSD)" at bounding box center [184, 293] width 311 height 61
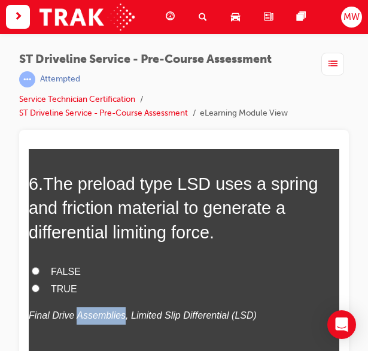
click at [102, 284] on div "FALSE TRUE Final Drive Assemblies, Limited Slip Differential (LSD)" at bounding box center [184, 293] width 311 height 61
drag, startPoint x: 102, startPoint y: 284, endPoint x: 90, endPoint y: 266, distance: 21.6
click at [90, 280] on label "TRUE" at bounding box center [184, 288] width 311 height 17
click at [40, 284] on input "TRUE" at bounding box center [36, 288] width 8 height 8
radio input "true"
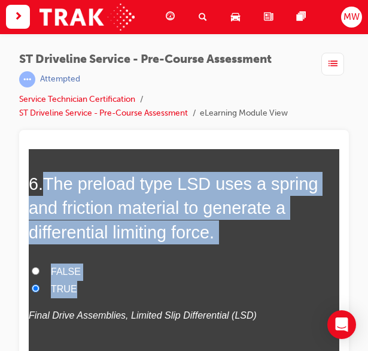
drag, startPoint x: 45, startPoint y: 166, endPoint x: 92, endPoint y: 270, distance: 113.9
click at [92, 270] on div "6 . The preload type LSD uses a spring and friction material to generate a diff…" at bounding box center [184, 276] width 311 height 211
click at [65, 263] on label "FALSE" at bounding box center [184, 271] width 311 height 17
click at [40, 266] on input "FALSE" at bounding box center [36, 270] width 8 height 8
radio input "true"
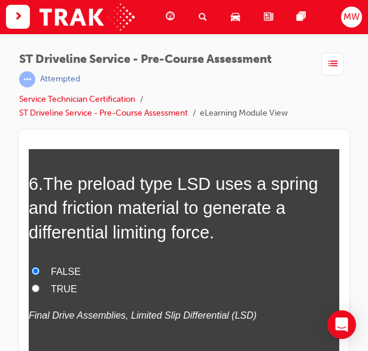
click at [65, 283] on span "TRUE" at bounding box center [64, 288] width 26 height 10
click at [40, 284] on input "TRUE" at bounding box center [36, 288] width 8 height 8
radio input "true"
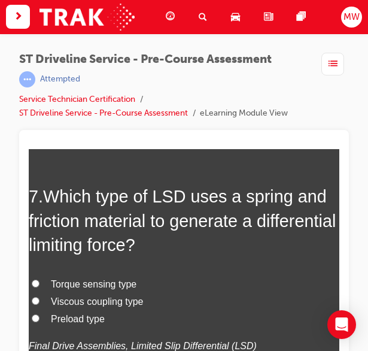
scroll to position [1775, 0]
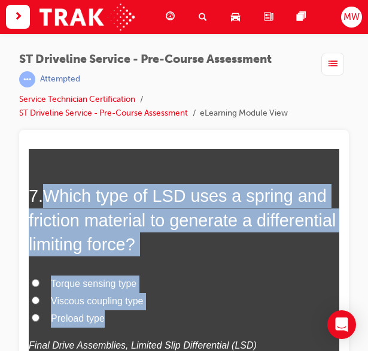
drag, startPoint x: 44, startPoint y: 179, endPoint x: 148, endPoint y: 301, distance: 160.1
click at [148, 301] on div "7 . Which type of LSD uses a spring and friction material to generate a differe…" at bounding box center [184, 297] width 311 height 228
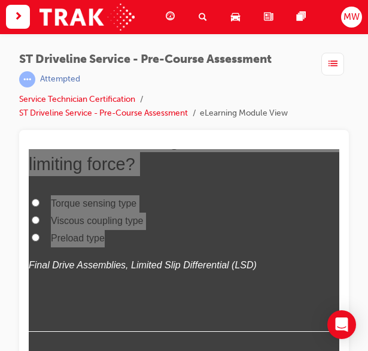
scroll to position [1856, 0]
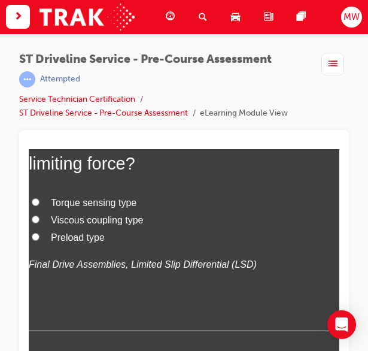
click at [245, 256] on p "Final Drive Assemblies, Limited Slip Differential (LSD)" at bounding box center [184, 264] width 311 height 17
click at [71, 232] on span "Preload type" at bounding box center [78, 237] width 54 height 10
click at [40, 232] on input "Preload type" at bounding box center [36, 236] width 8 height 8
radio input "true"
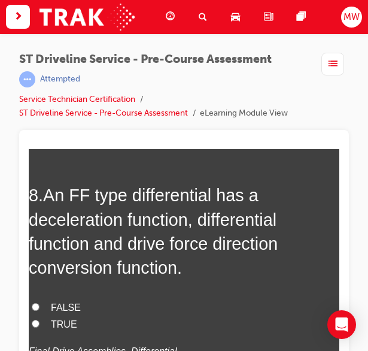
scroll to position [2062, 0]
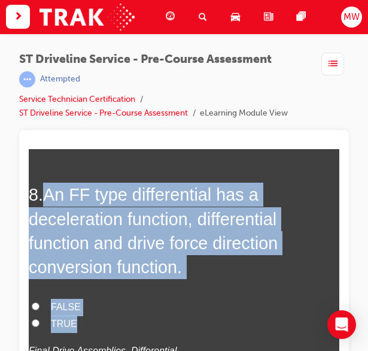
drag, startPoint x: 43, startPoint y: 178, endPoint x: 140, endPoint y: 301, distance: 157.3
click at [140, 301] on div "8 . An FF type differential has a deceleration function, differential function …" at bounding box center [184, 299] width 311 height 235
click at [286, 230] on h2 "8 . An FF type differential has a deceleration function, differential function …" at bounding box center [184, 230] width 311 height 96
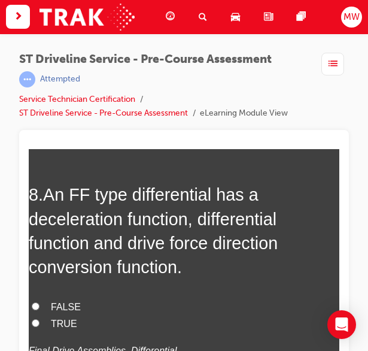
click at [60, 301] on span "FALSE" at bounding box center [66, 306] width 30 height 10
click at [40, 302] on input "FALSE" at bounding box center [36, 306] width 8 height 8
radio input "true"
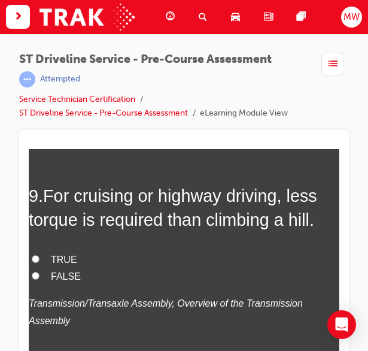
scroll to position [2354, 0]
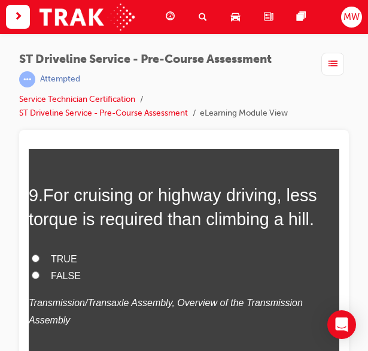
click at [71, 253] on span "TRUE" at bounding box center [64, 258] width 26 height 10
click at [40, 254] on input "TRUE" at bounding box center [36, 258] width 8 height 8
radio input "true"
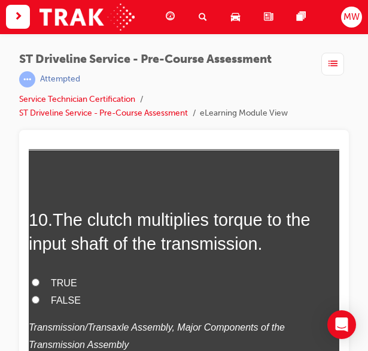
scroll to position [2592, 0]
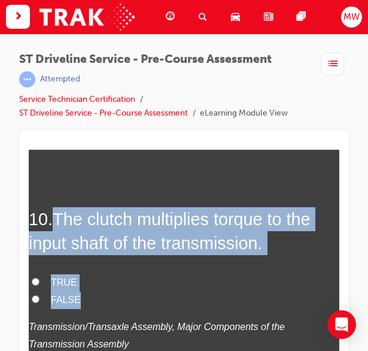
drag, startPoint x: 57, startPoint y: 185, endPoint x: 106, endPoint y: 270, distance: 97.9
click at [106, 270] on div "10 . The clutch multiplies torque to the input shaft of the transmission. TRUE …" at bounding box center [184, 309] width 311 height 204
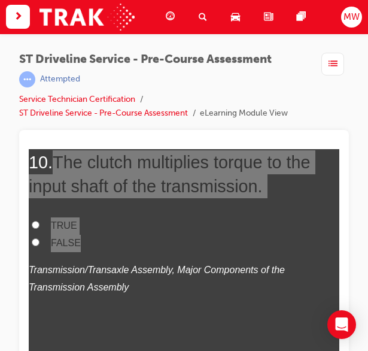
scroll to position [2652, 0]
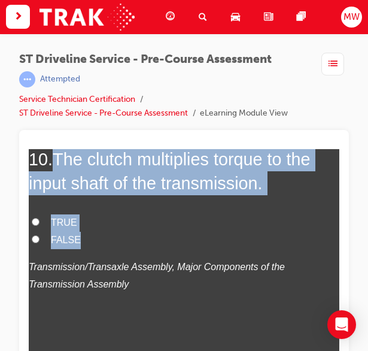
click at [68, 234] on span "FALSE" at bounding box center [66, 239] width 30 height 10
click at [40, 235] on input "FALSE" at bounding box center [36, 239] width 8 height 8
radio input "true"
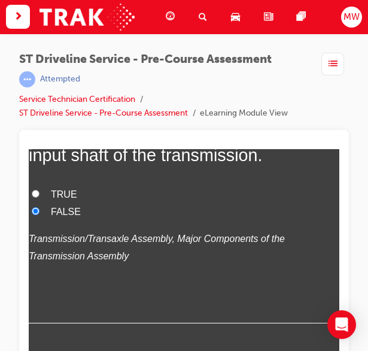
scroll to position [28, 0]
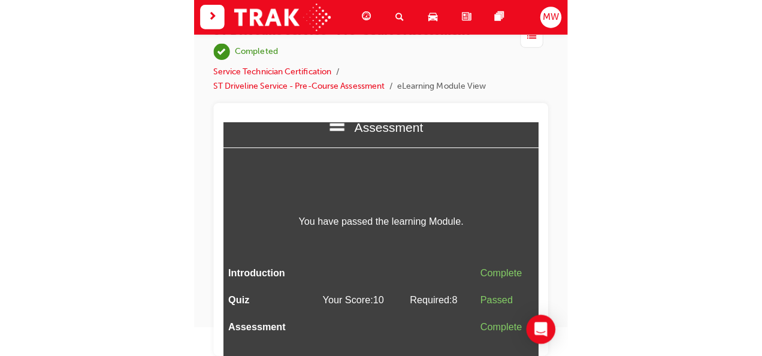
scroll to position [0, 0]
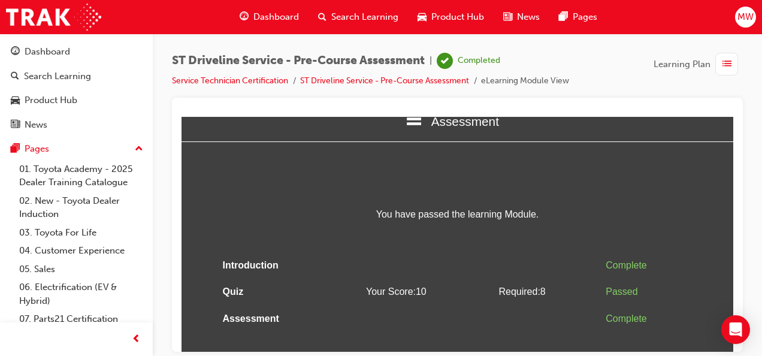
click at [577, 207] on span "You have passed the learning Module." at bounding box center [457, 213] width 479 height 17
click at [105, 47] on div "Dashboard" at bounding box center [76, 51] width 131 height 15
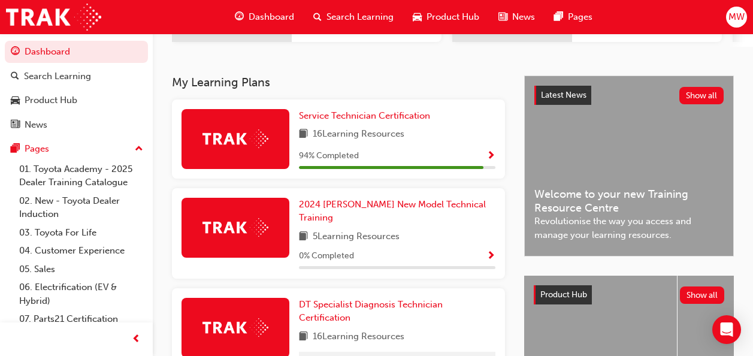
scroll to position [227, 0]
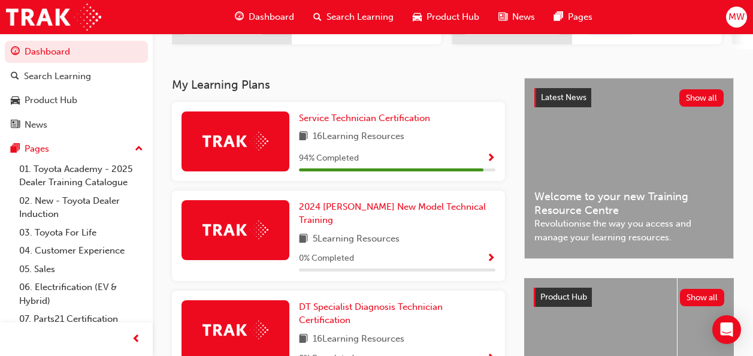
click at [490, 162] on span "Show Progress" at bounding box center [490, 158] width 9 height 11
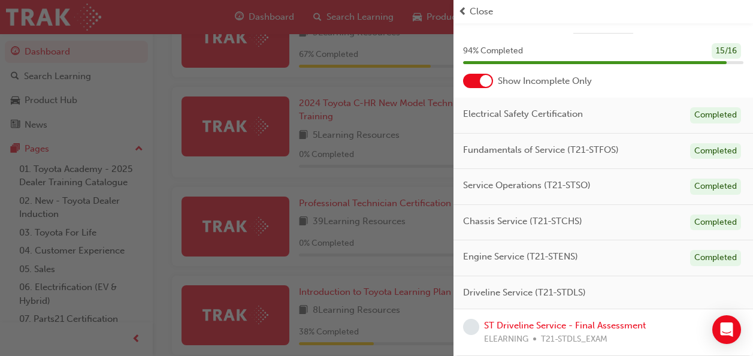
scroll to position [620, 0]
click at [383, 164] on div "button" at bounding box center [226, 178] width 453 height 356
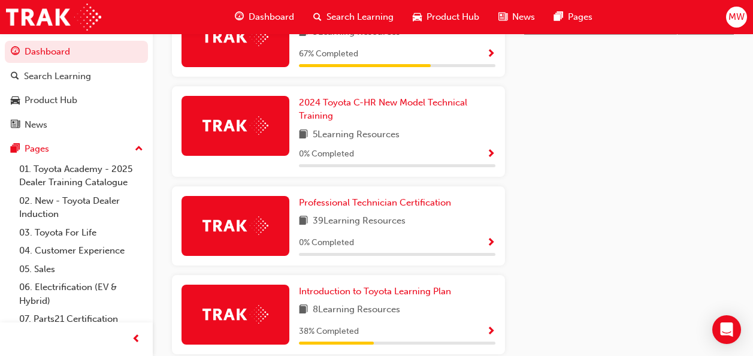
click at [739, 22] on span "MW" at bounding box center [736, 17] width 16 height 14
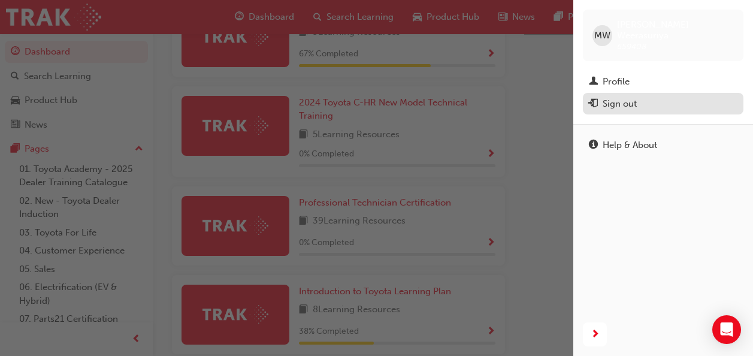
click at [609, 99] on div "Sign out" at bounding box center [619, 104] width 34 height 14
